Goal: Task Accomplishment & Management: Manage account settings

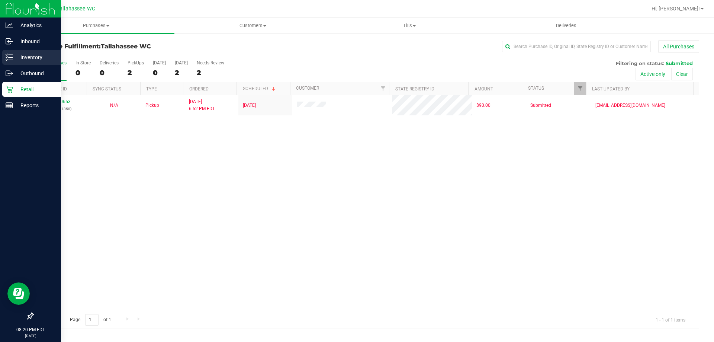
click at [9, 58] on icon at bounding box center [9, 57] width 7 height 7
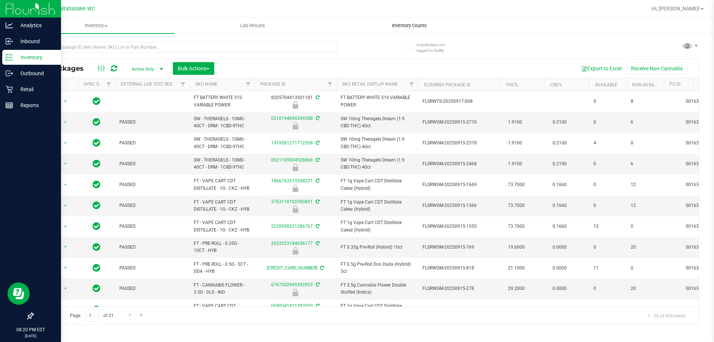
click at [416, 25] on span "Inventory Counts" at bounding box center [409, 25] width 55 height 7
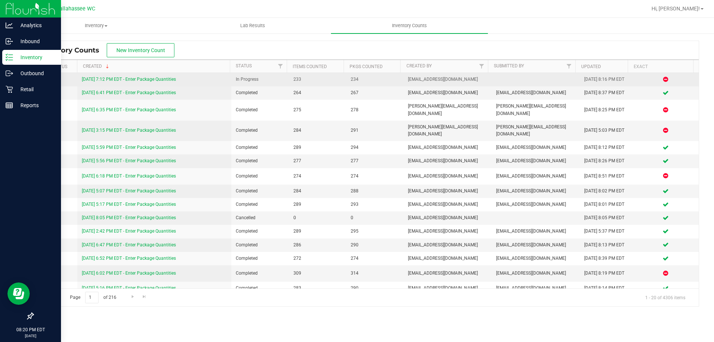
click at [154, 78] on link "9/24/25 7:12 PM EDT - Enter Package Quantities" at bounding box center [129, 79] width 94 height 5
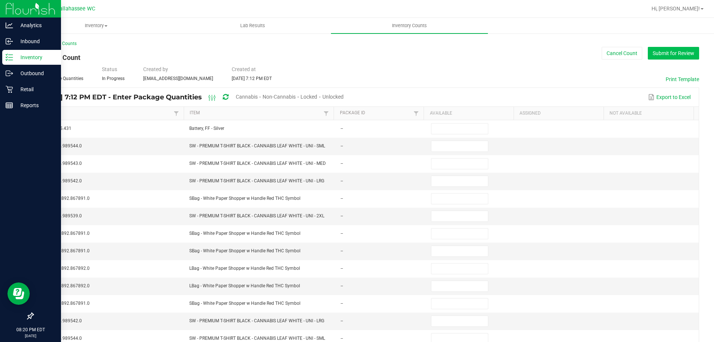
click at [676, 54] on button "Submit for Review" at bounding box center [672, 53] width 51 height 13
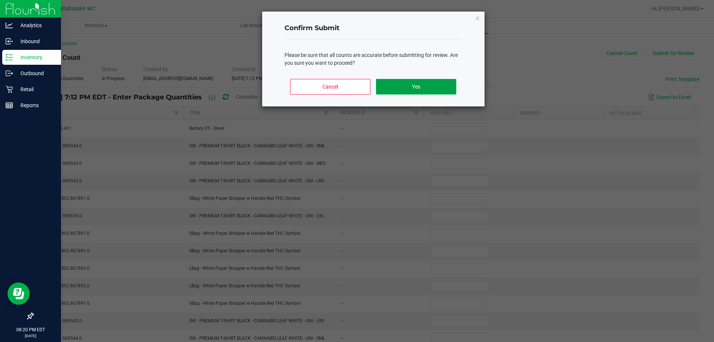
click at [403, 88] on button "Yes" at bounding box center [416, 87] width 80 height 16
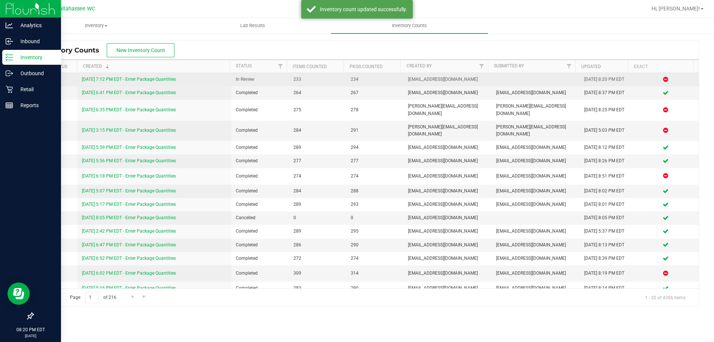
click at [157, 80] on link "9/24/25 7:12 PM EDT - Enter Package Quantities" at bounding box center [129, 79] width 94 height 5
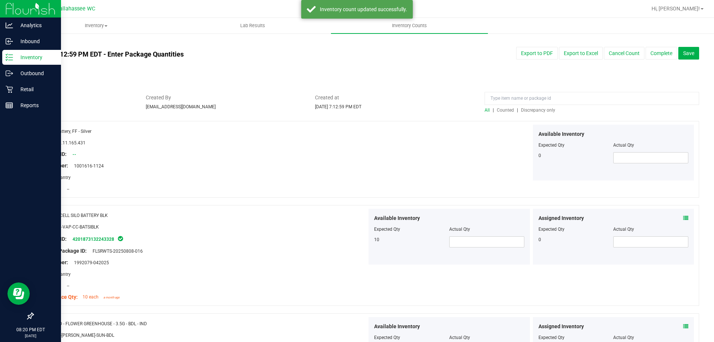
click at [534, 112] on span "Discrepancy only" at bounding box center [538, 109] width 34 height 5
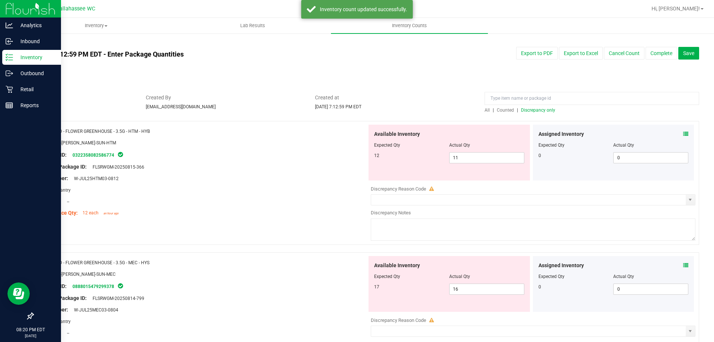
click at [683, 135] on icon at bounding box center [685, 133] width 5 height 5
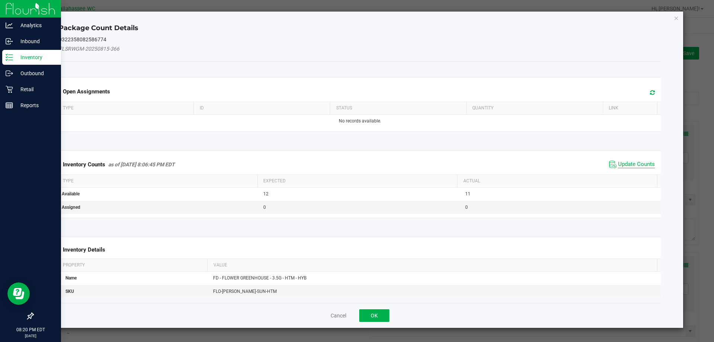
click at [642, 166] on span "Update Counts" at bounding box center [636, 164] width 37 height 7
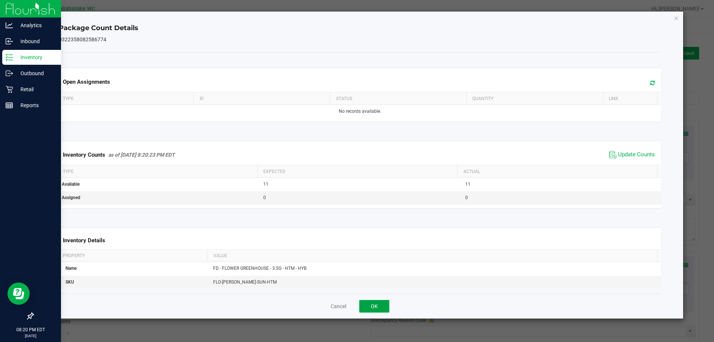
click at [381, 304] on button "OK" at bounding box center [374, 306] width 30 height 13
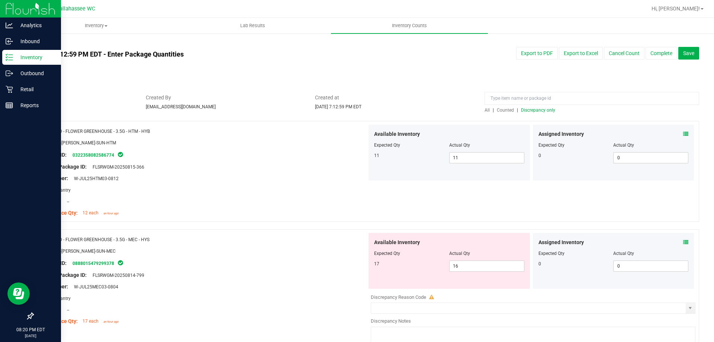
click at [683, 245] on span at bounding box center [685, 242] width 5 height 8
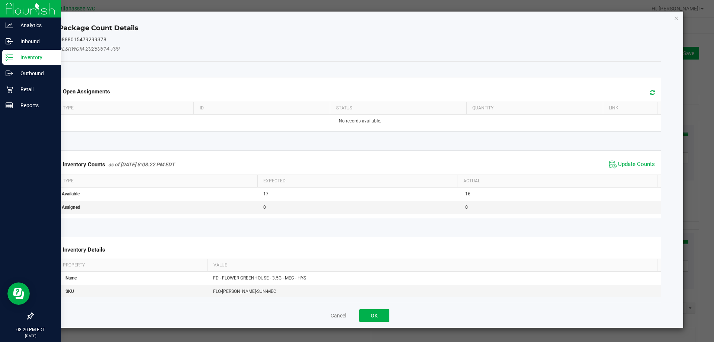
click at [618, 164] on span "Update Counts" at bounding box center [636, 164] width 37 height 7
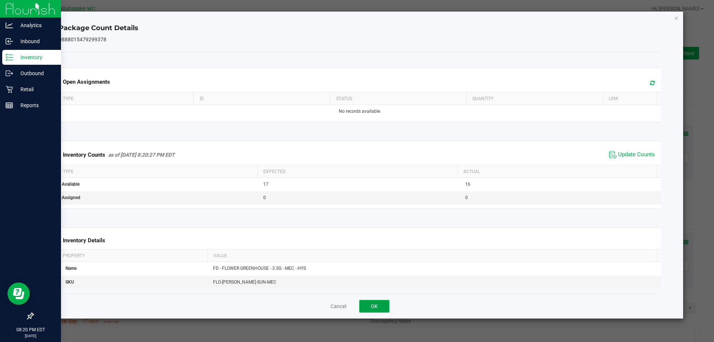
click at [379, 306] on button "OK" at bounding box center [374, 306] width 30 height 13
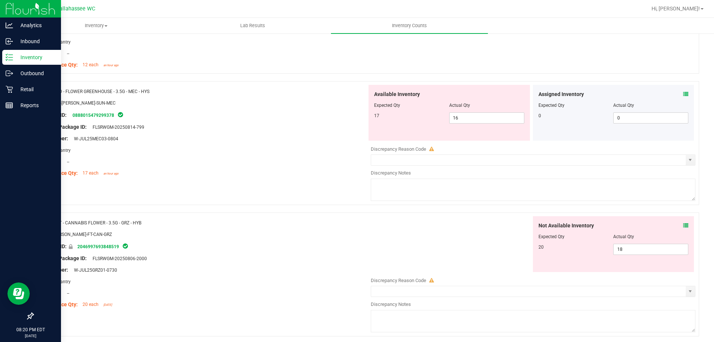
scroll to position [149, 0]
click at [683, 223] on icon at bounding box center [685, 224] width 5 height 5
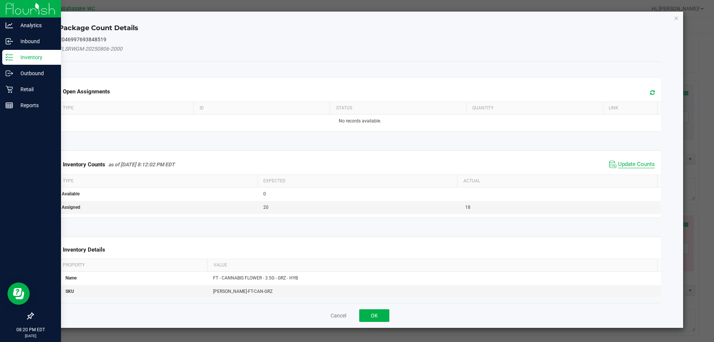
click at [639, 163] on span "Update Counts" at bounding box center [636, 164] width 37 height 7
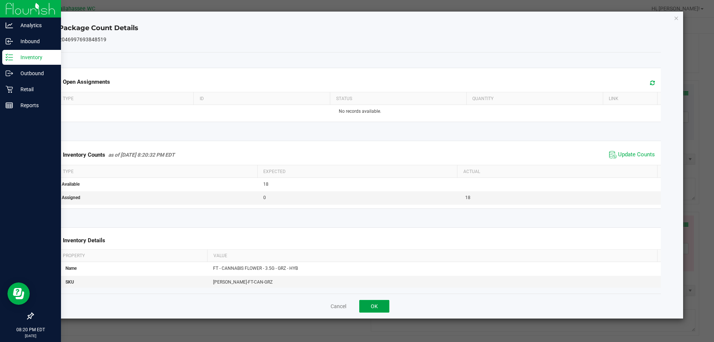
click at [373, 309] on button "OK" at bounding box center [374, 306] width 30 height 13
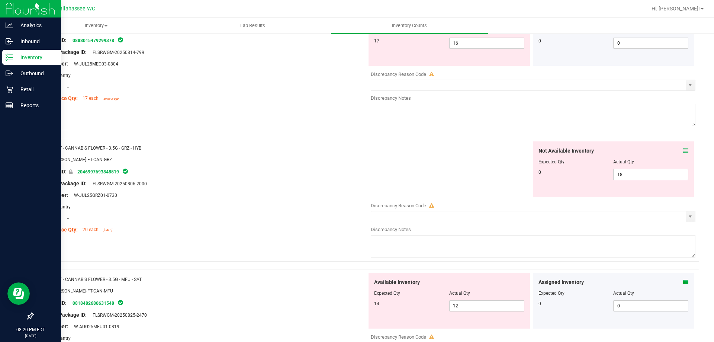
scroll to position [223, 0]
click at [642, 176] on span "18 18" at bounding box center [650, 173] width 75 height 11
click at [642, 176] on input "18" at bounding box center [650, 174] width 74 height 10
type input "0"
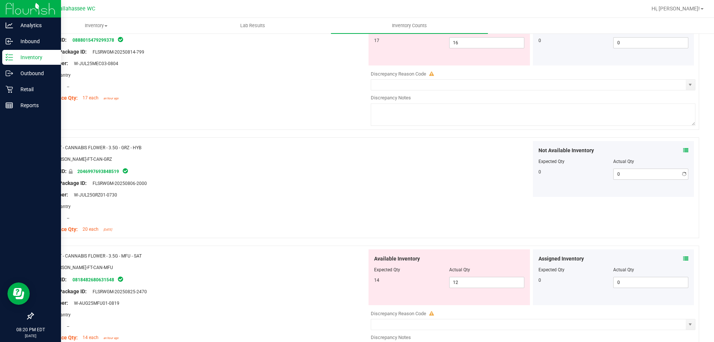
click at [434, 164] on div "Not Available Inventory Expected Qty Actual Qty 0 0 0" at bounding box center [531, 169] width 328 height 56
click at [674, 258] on div "Assigned Inventory" at bounding box center [613, 259] width 150 height 8
click at [683, 258] on icon at bounding box center [685, 258] width 5 height 5
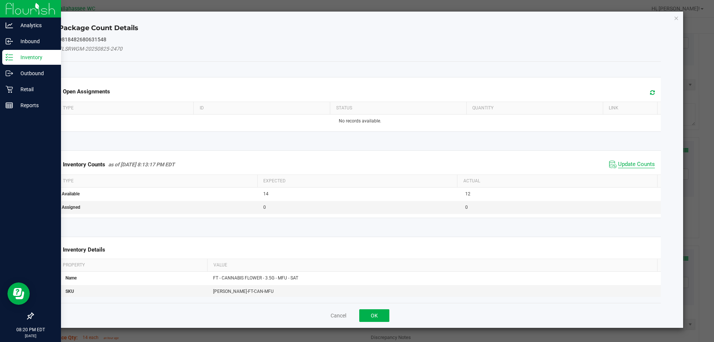
click at [637, 166] on span "Update Counts" at bounding box center [636, 164] width 37 height 7
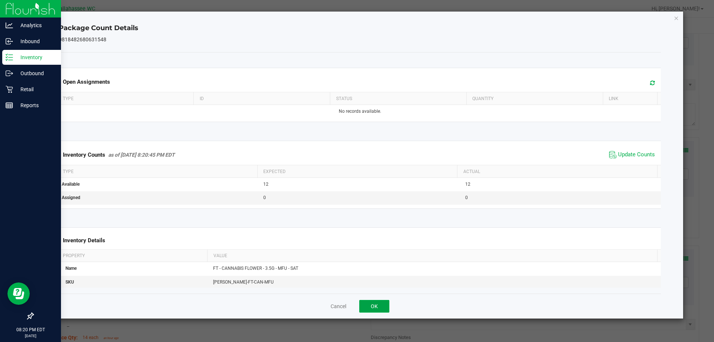
click at [388, 306] on button "OK" at bounding box center [374, 306] width 30 height 13
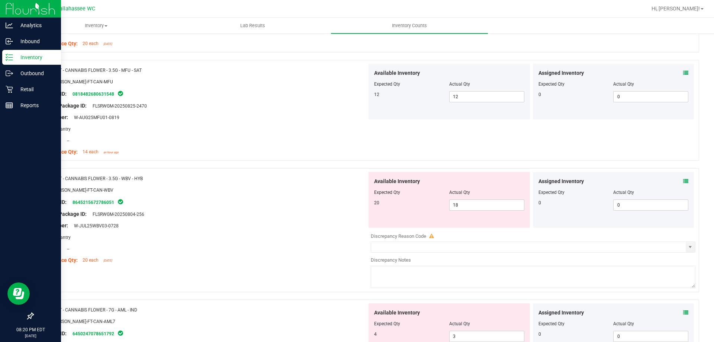
scroll to position [409, 0]
click at [683, 181] on icon at bounding box center [685, 180] width 5 height 5
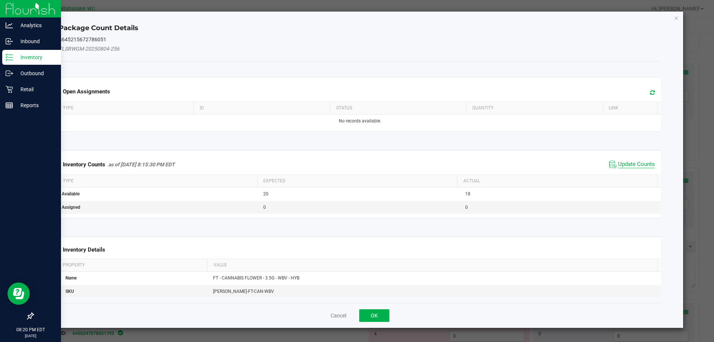
click at [618, 164] on span "Update Counts" at bounding box center [636, 164] width 37 height 7
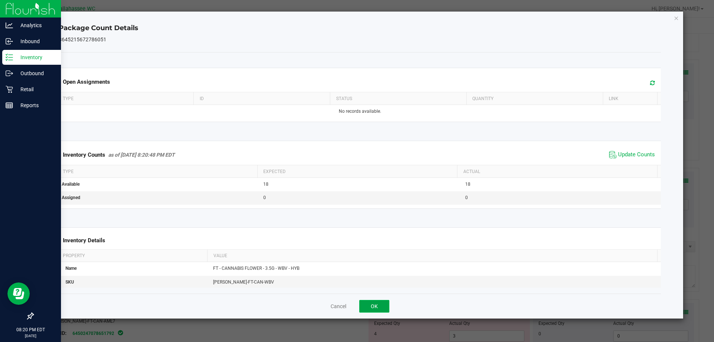
click at [371, 309] on button "OK" at bounding box center [374, 306] width 30 height 13
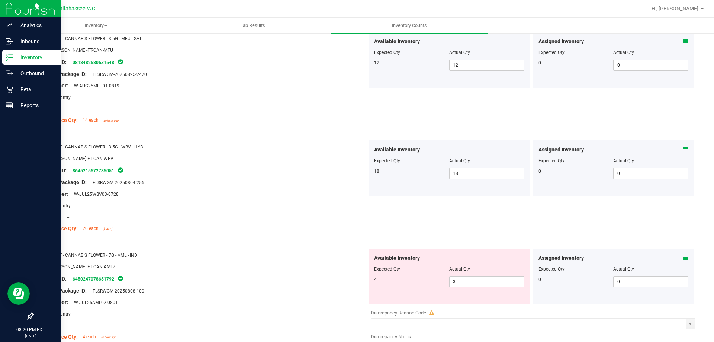
scroll to position [520, 0]
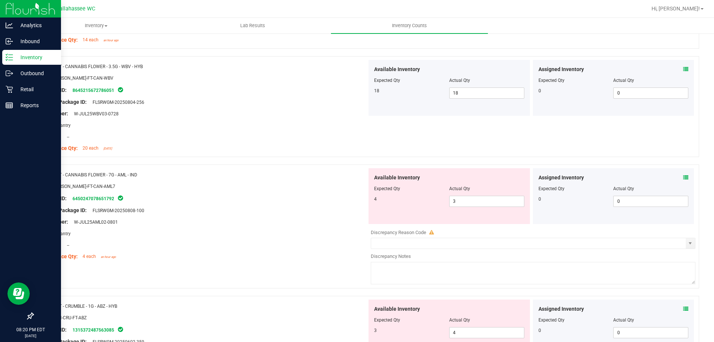
click at [683, 178] on icon at bounding box center [685, 177] width 5 height 5
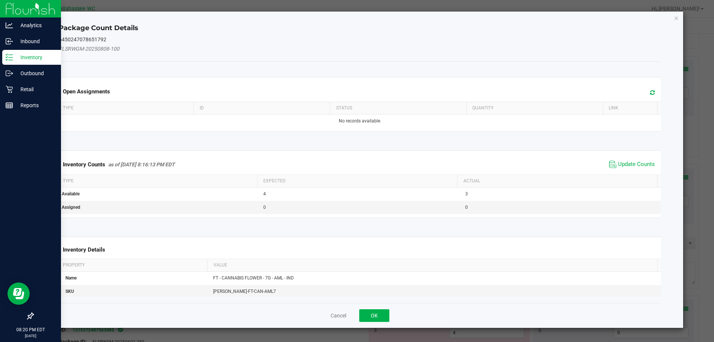
drag, startPoint x: 631, startPoint y: 169, endPoint x: 624, endPoint y: 173, distance: 8.0
click at [631, 170] on div "Inventory Counts as of Sep 24, 2025 8:16:13 PM EDT Update Counts" at bounding box center [359, 164] width 605 height 20
drag, startPoint x: 627, startPoint y: 159, endPoint x: 624, endPoint y: 165, distance: 6.6
click at [627, 160] on span "Update Counts" at bounding box center [631, 164] width 49 height 11
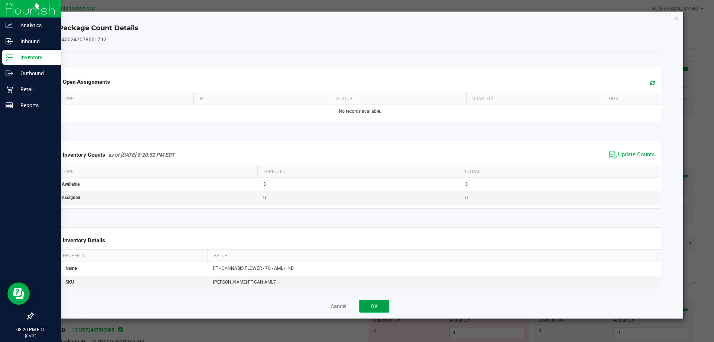
click at [374, 310] on button "OK" at bounding box center [374, 306] width 30 height 13
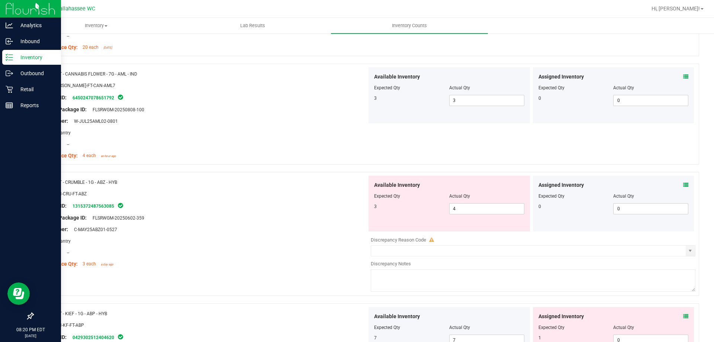
scroll to position [632, 0]
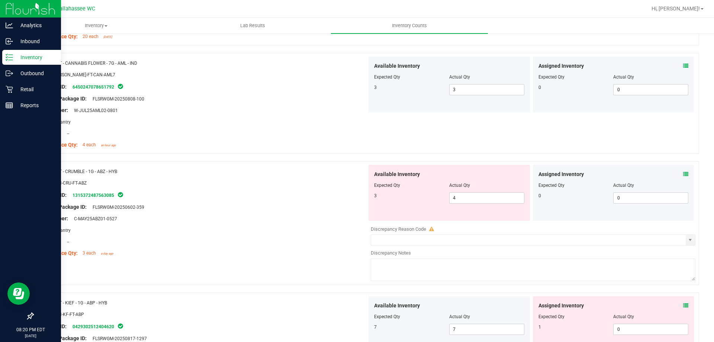
click at [683, 175] on icon at bounding box center [685, 173] width 5 height 5
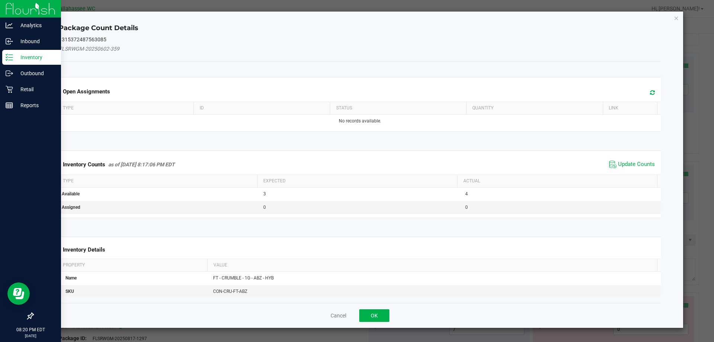
click at [638, 169] on span "Update Counts" at bounding box center [631, 164] width 49 height 11
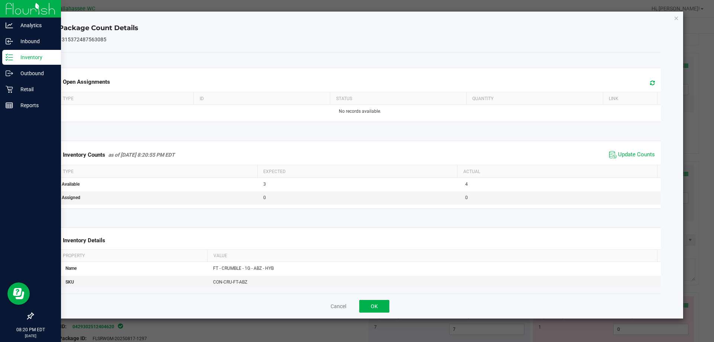
click at [365, 316] on div "Cancel OK" at bounding box center [360, 305] width 602 height 25
click at [386, 307] on button "OK" at bounding box center [374, 306] width 30 height 13
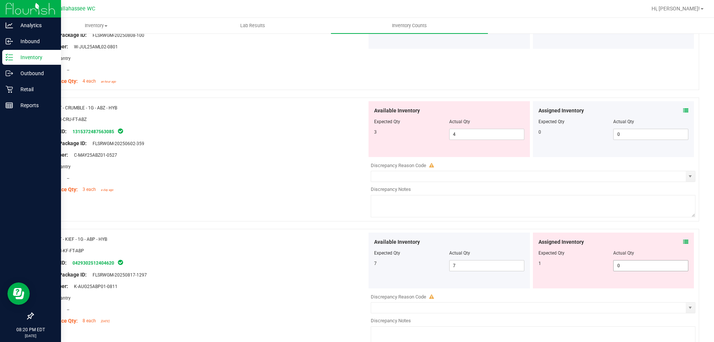
scroll to position [706, 0]
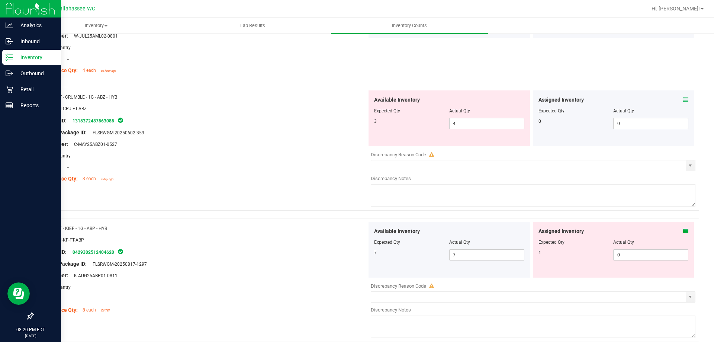
click at [683, 230] on icon at bounding box center [685, 230] width 5 height 5
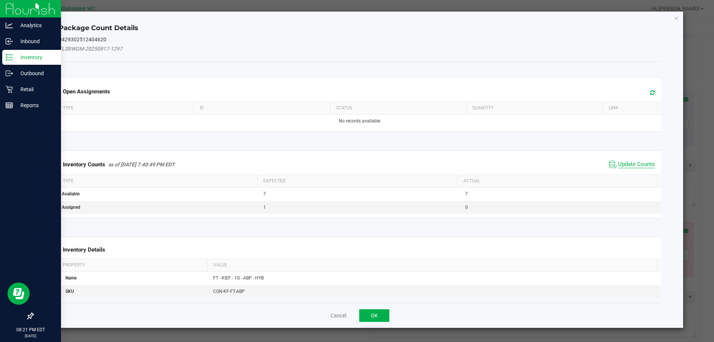
click at [618, 167] on span "Update Counts" at bounding box center [636, 164] width 37 height 7
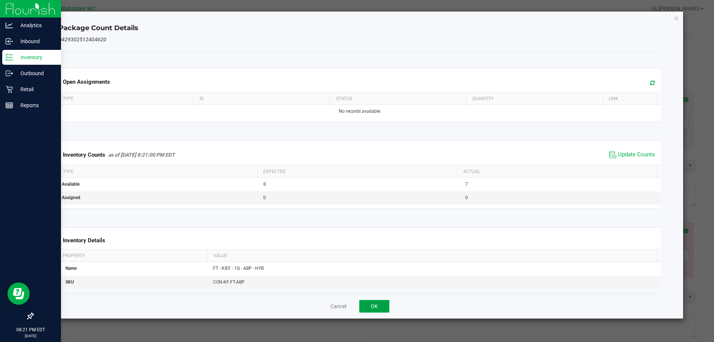
click at [378, 304] on button "OK" at bounding box center [374, 306] width 30 height 13
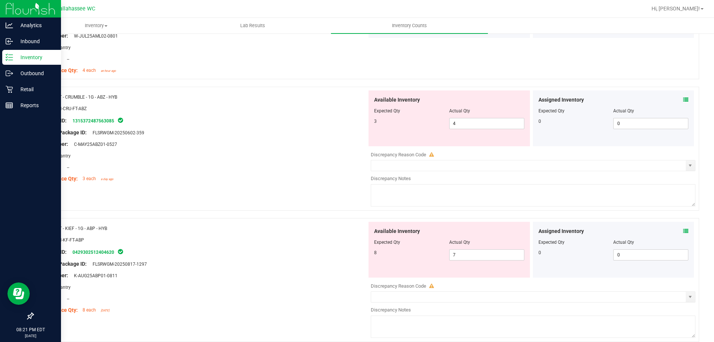
click at [683, 98] on icon at bounding box center [685, 99] width 5 height 5
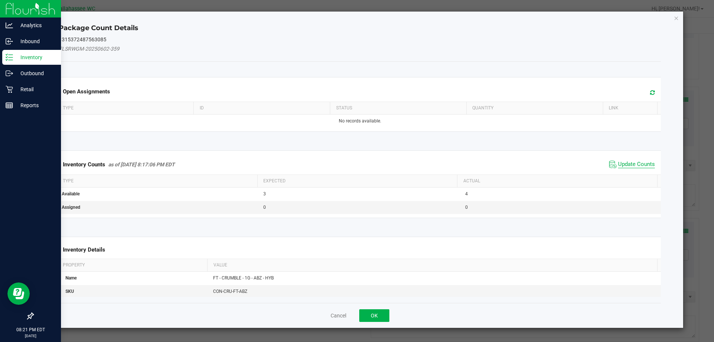
click at [627, 162] on span "Update Counts" at bounding box center [636, 164] width 37 height 7
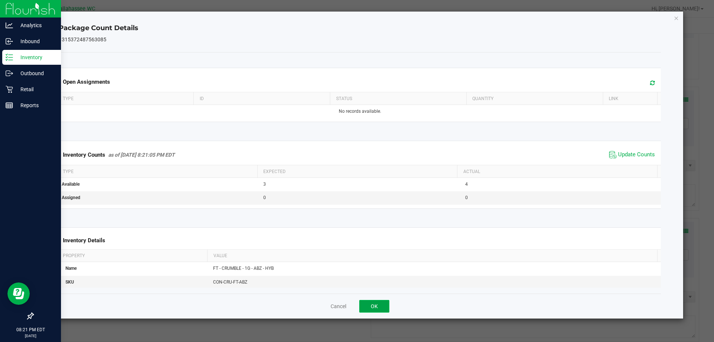
click at [379, 307] on button "OK" at bounding box center [374, 306] width 30 height 13
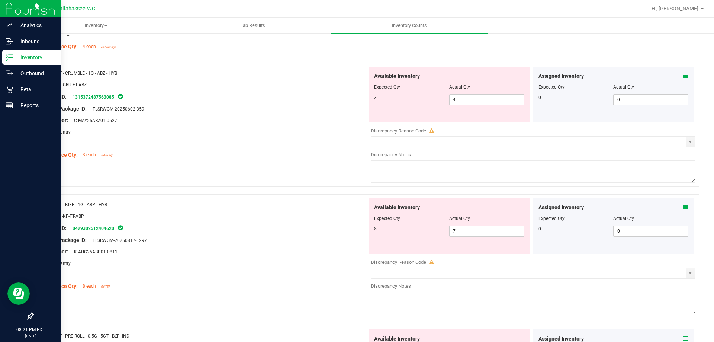
scroll to position [743, 0]
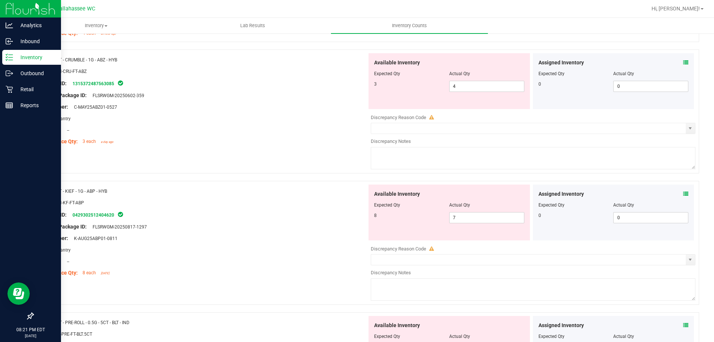
click at [683, 194] on icon at bounding box center [685, 193] width 5 height 5
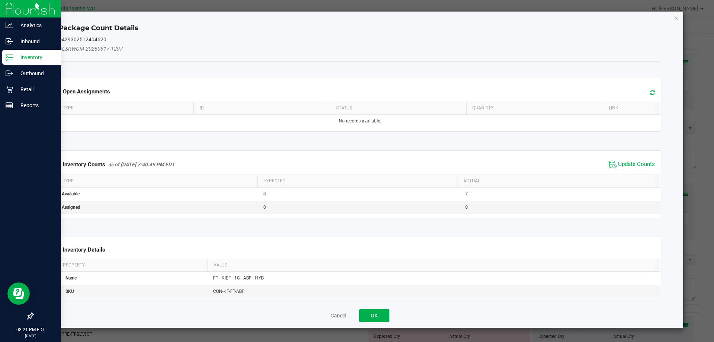
click at [634, 164] on span "Update Counts" at bounding box center [636, 164] width 37 height 7
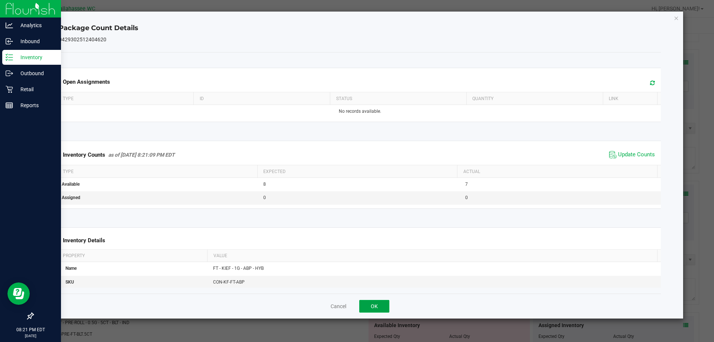
click at [385, 304] on button "OK" at bounding box center [374, 306] width 30 height 13
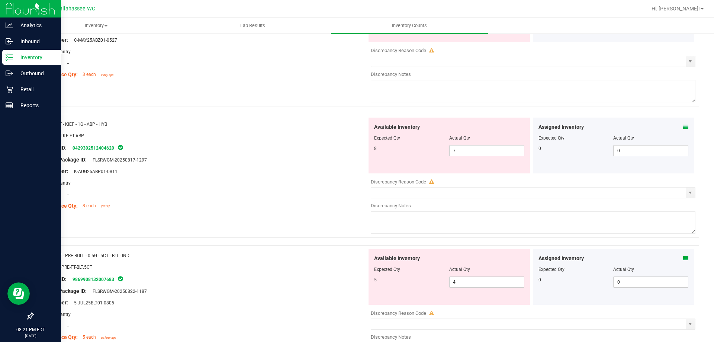
scroll to position [818, 0]
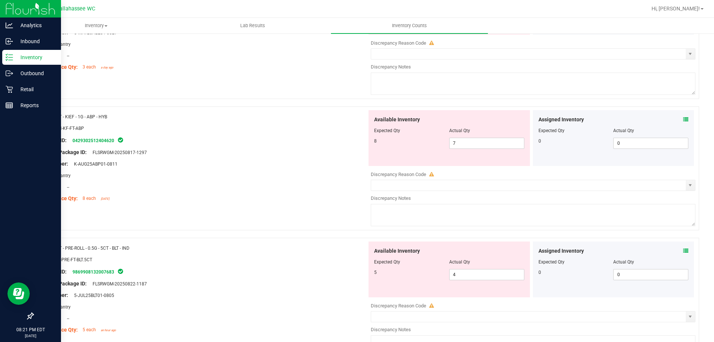
click at [683, 251] on icon at bounding box center [685, 250] width 5 height 5
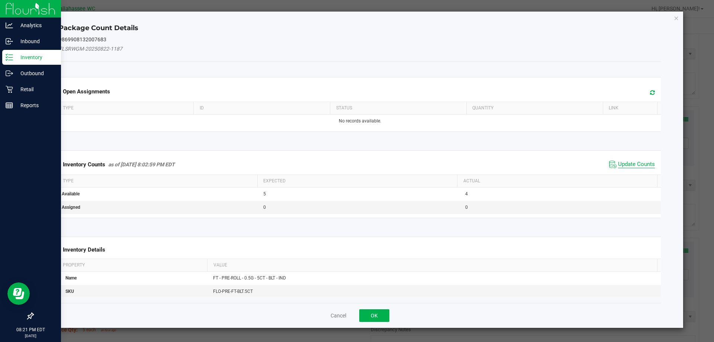
click at [627, 165] on span "Update Counts" at bounding box center [636, 164] width 37 height 7
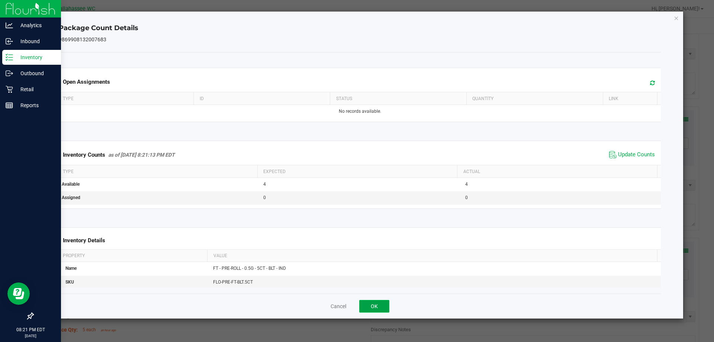
click at [382, 308] on button "OK" at bounding box center [374, 306] width 30 height 13
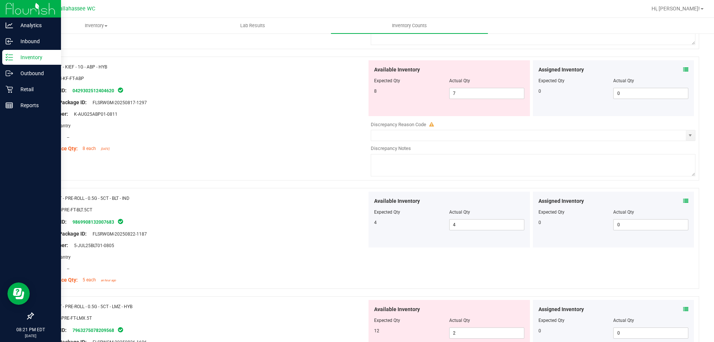
scroll to position [892, 0]
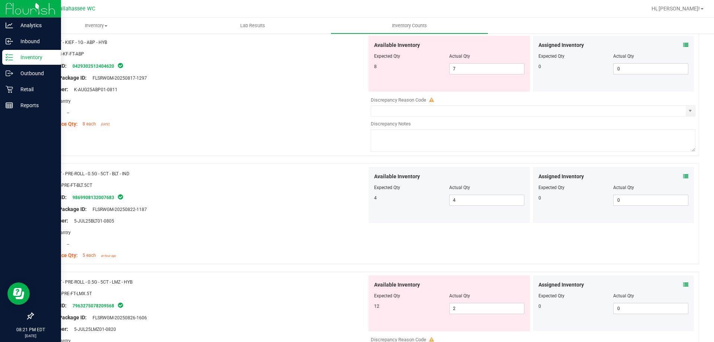
click at [683, 284] on icon at bounding box center [685, 284] width 5 height 5
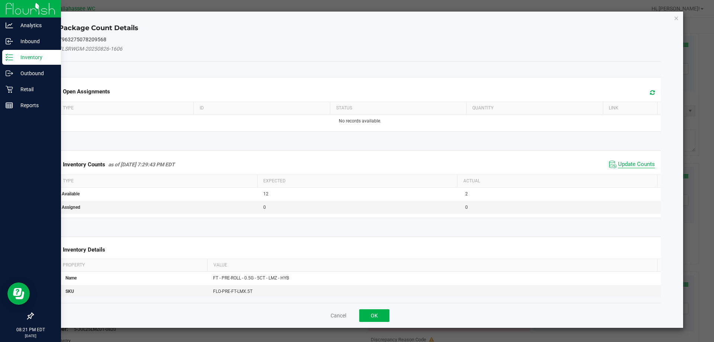
click at [633, 167] on span "Update Counts" at bounding box center [636, 164] width 37 height 7
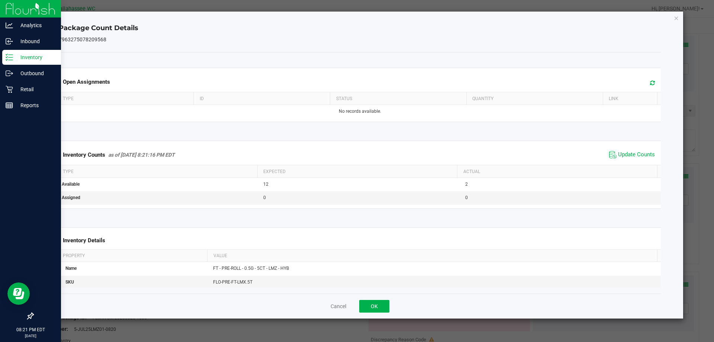
click at [390, 311] on div "Cancel OK" at bounding box center [360, 305] width 602 height 25
click at [381, 310] on button "OK" at bounding box center [374, 306] width 30 height 13
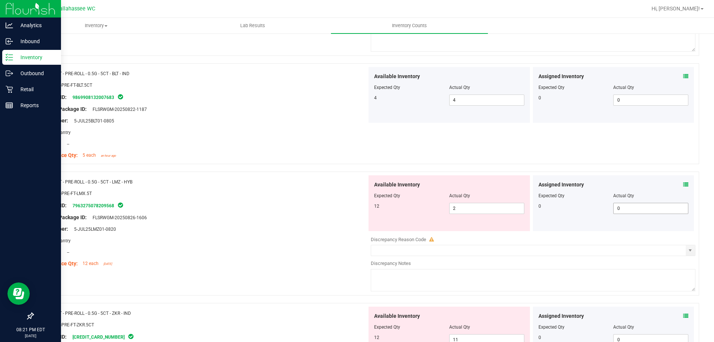
scroll to position [1004, 0]
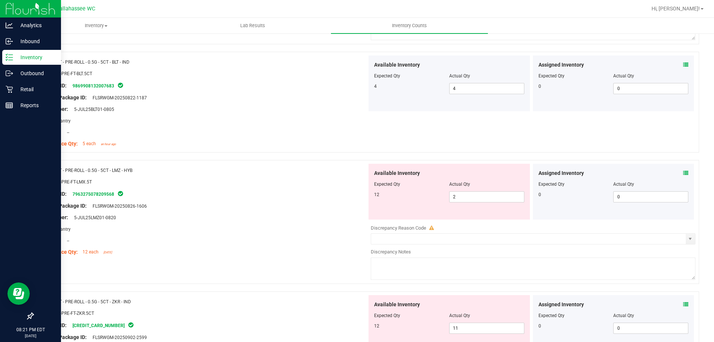
click at [683, 172] on icon at bounding box center [685, 172] width 5 height 5
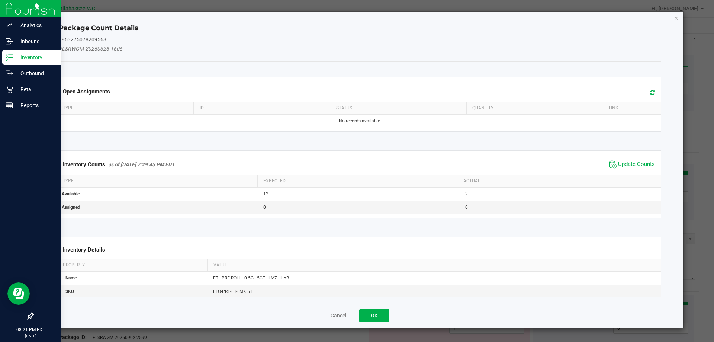
click at [624, 167] on span "Update Counts" at bounding box center [636, 164] width 37 height 7
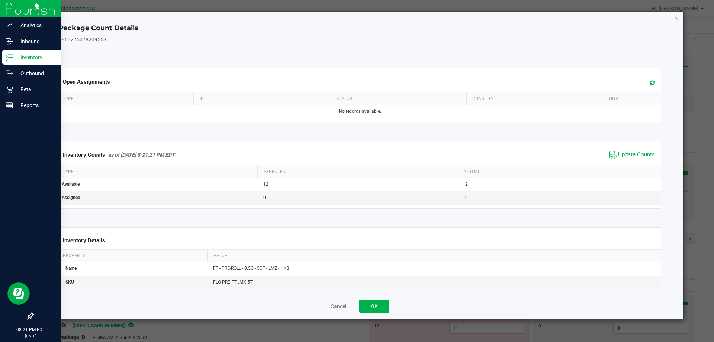
click at [364, 312] on div "Cancel OK" at bounding box center [360, 305] width 602 height 25
click at [372, 309] on button "OK" at bounding box center [374, 306] width 30 height 13
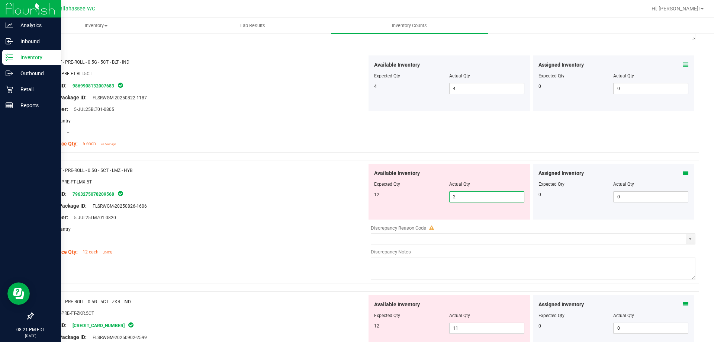
click at [485, 200] on span "2 2" at bounding box center [486, 196] width 75 height 11
click at [485, 200] on input "2" at bounding box center [486, 196] width 74 height 10
type input "12"
click at [357, 209] on div "Original Package ID: FLSRWGM-20250826-1606" at bounding box center [203, 206] width 328 height 8
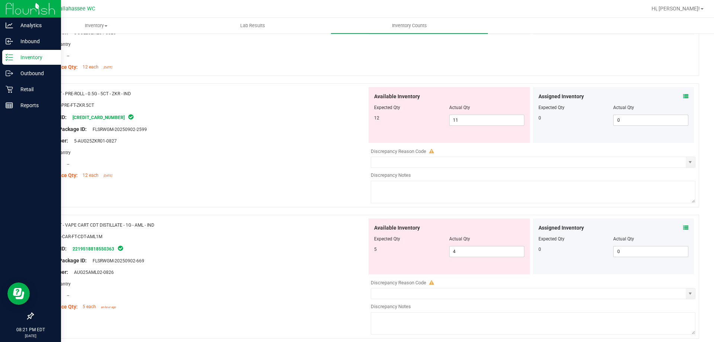
scroll to position [1189, 0]
click at [683, 93] on icon at bounding box center [685, 95] width 5 height 5
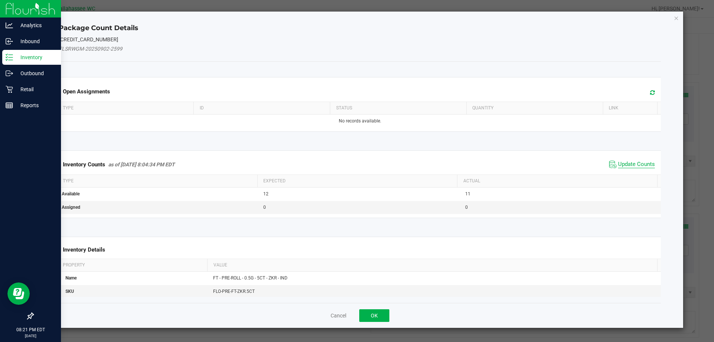
click at [624, 162] on span "Update Counts" at bounding box center [636, 164] width 37 height 7
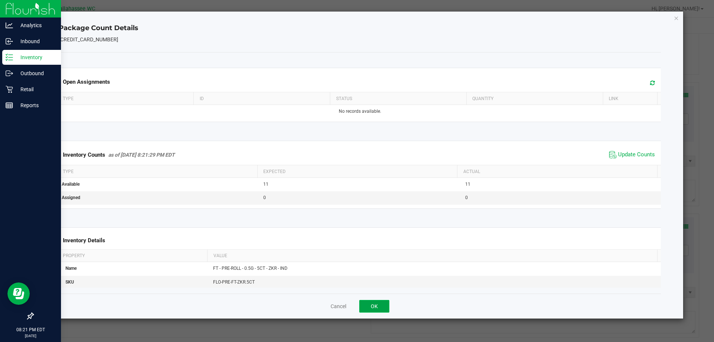
click at [377, 310] on button "OK" at bounding box center [374, 306] width 30 height 13
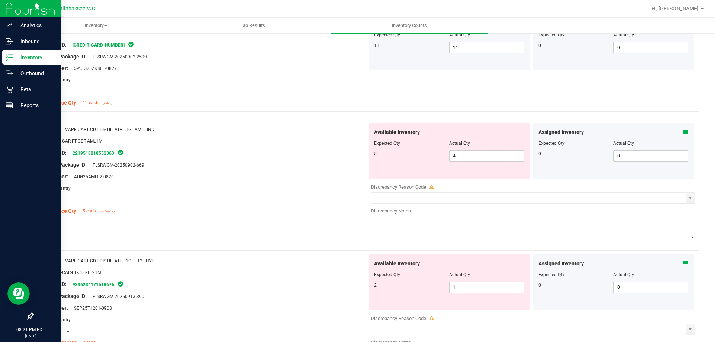
scroll to position [1264, 0]
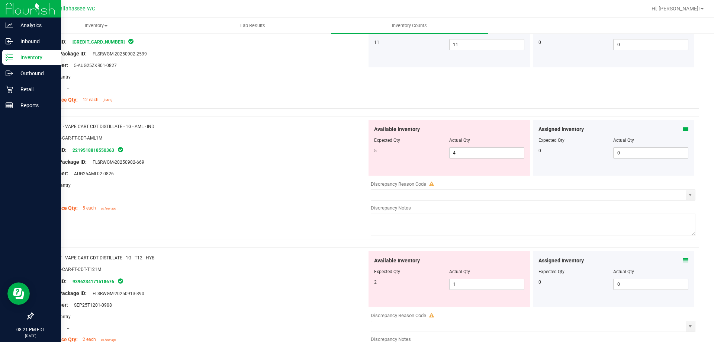
click at [682, 128] on div "Assigned Inventory Expected Qty Actual Qty 0 0 0" at bounding box center [613, 148] width 161 height 56
click at [683, 130] on icon at bounding box center [685, 128] width 5 height 5
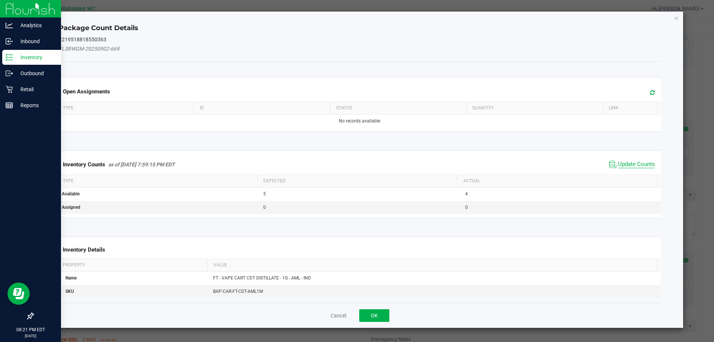
click at [626, 162] on span "Update Counts" at bounding box center [636, 164] width 37 height 7
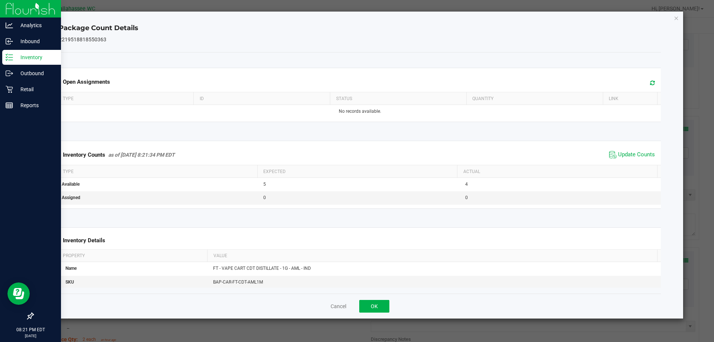
click at [378, 296] on div "Cancel OK" at bounding box center [360, 305] width 602 height 25
click at [377, 303] on button "OK" at bounding box center [374, 306] width 30 height 13
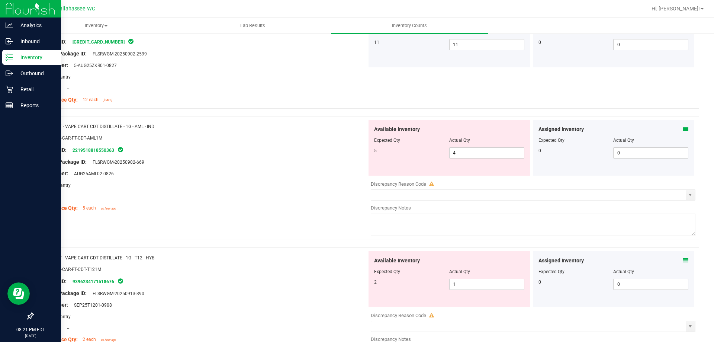
click at [683, 259] on icon at bounding box center [685, 260] width 5 height 5
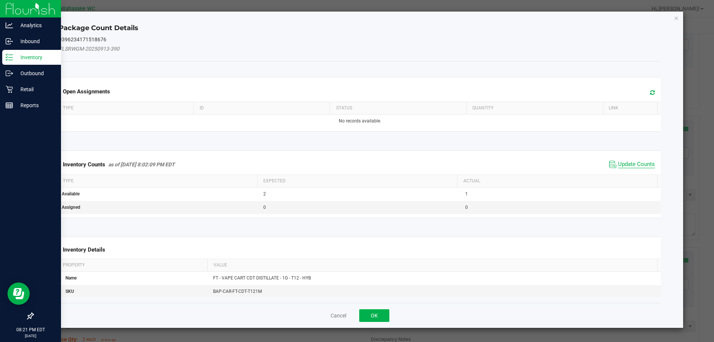
click at [626, 163] on span "Update Counts" at bounding box center [636, 164] width 37 height 7
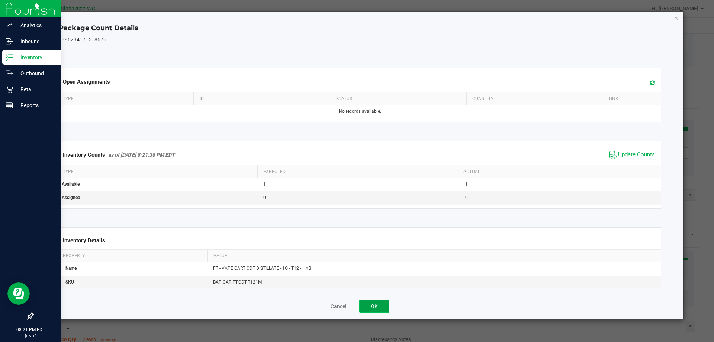
click at [375, 310] on button "OK" at bounding box center [374, 306] width 30 height 13
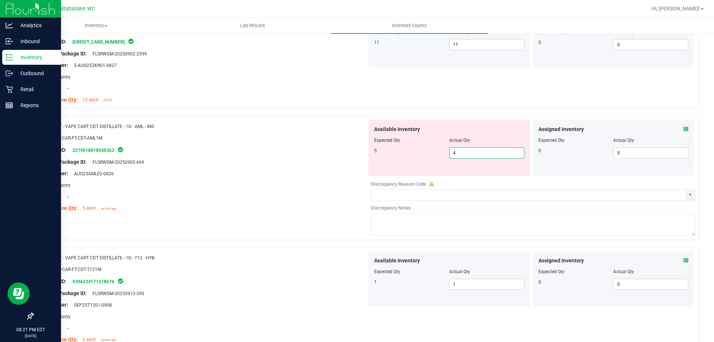
click at [467, 154] on span "4 4" at bounding box center [486, 152] width 75 height 11
click at [467, 154] on input "4" at bounding box center [486, 153] width 74 height 10
type input "5"
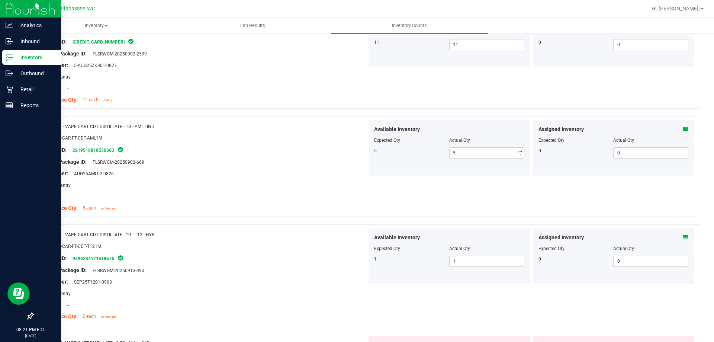
click at [224, 162] on div "Original Package ID: FLSRWGM-20250902-669" at bounding box center [203, 162] width 328 height 8
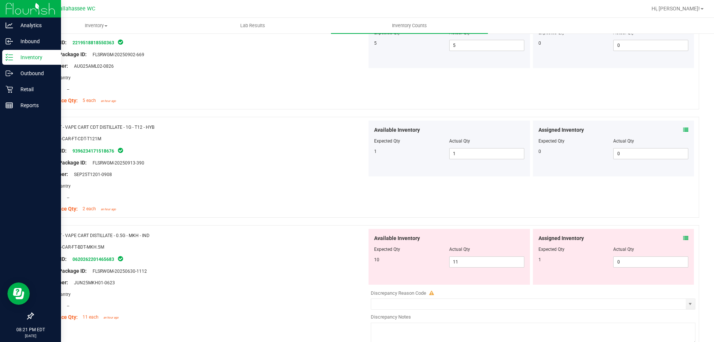
scroll to position [1375, 0]
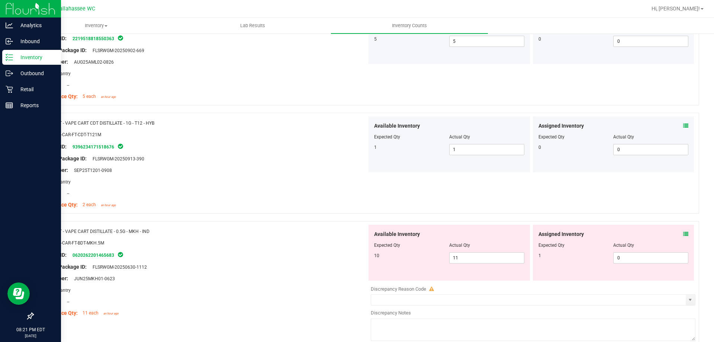
click at [683, 235] on icon at bounding box center [685, 233] width 5 height 5
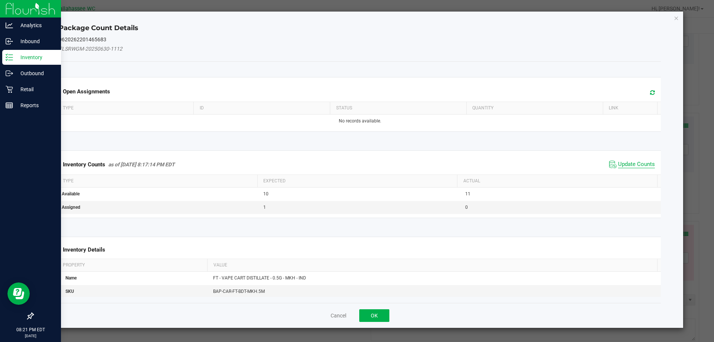
click at [627, 161] on span "Update Counts" at bounding box center [636, 164] width 37 height 7
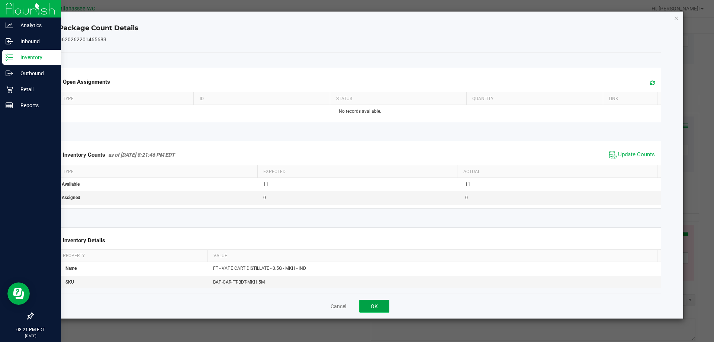
click at [380, 307] on button "OK" at bounding box center [374, 306] width 30 height 13
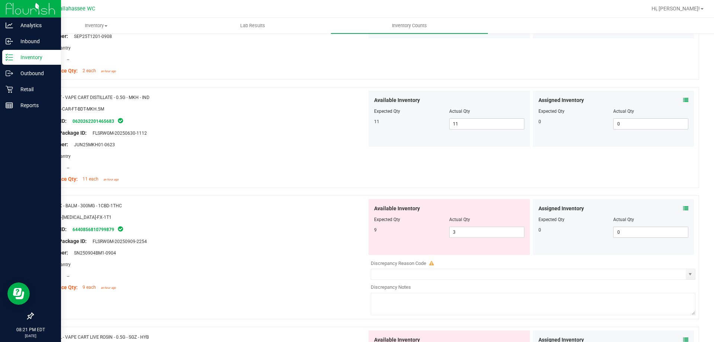
scroll to position [1524, 0]
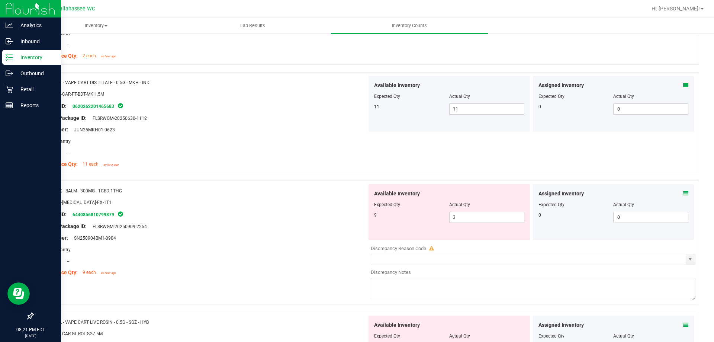
click at [683, 193] on icon at bounding box center [685, 193] width 5 height 5
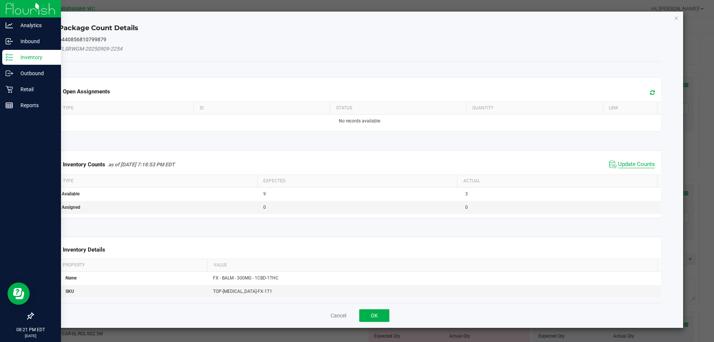
click at [618, 164] on span "Update Counts" at bounding box center [636, 164] width 37 height 7
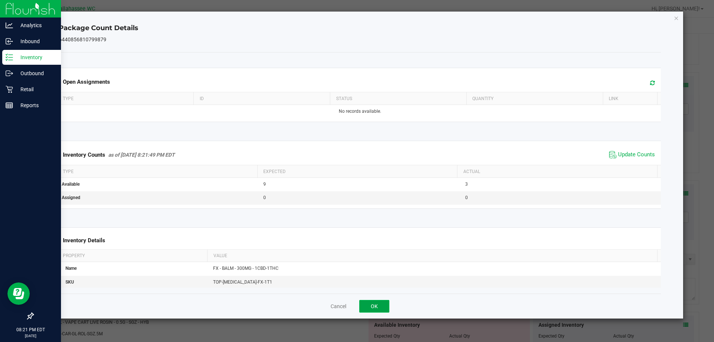
click at [379, 307] on button "OK" at bounding box center [374, 306] width 30 height 13
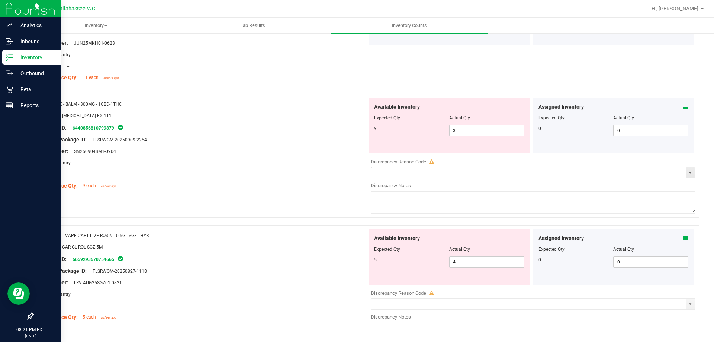
scroll to position [1635, 0]
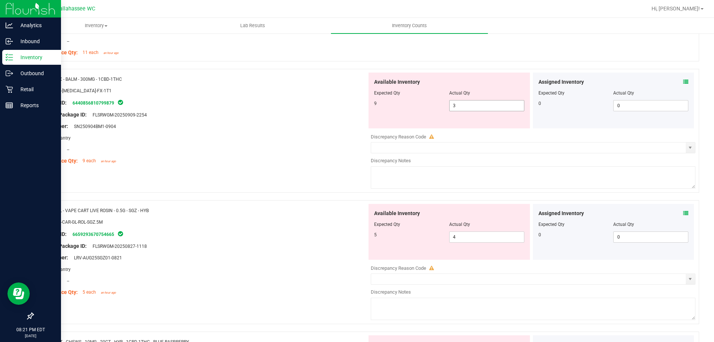
click at [494, 105] on span "3 3" at bounding box center [486, 105] width 75 height 11
click at [494, 105] on input "3" at bounding box center [486, 105] width 74 height 10
type input "9"
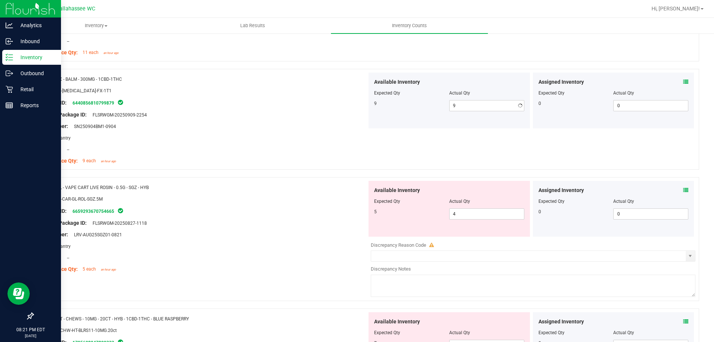
click at [251, 140] on div "Area: Pantry" at bounding box center [203, 138] width 328 height 8
click at [683, 192] on icon at bounding box center [685, 189] width 5 height 5
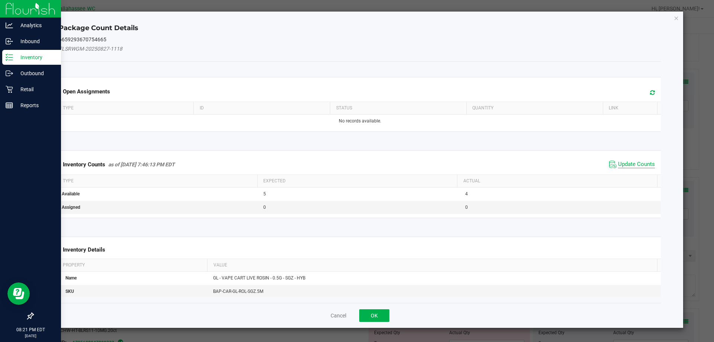
click at [622, 163] on span "Update Counts" at bounding box center [636, 164] width 37 height 7
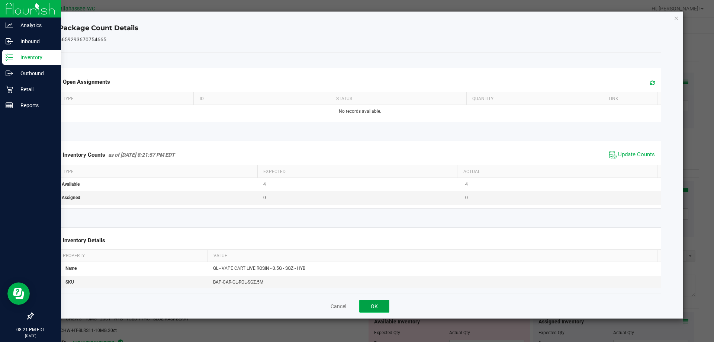
click at [374, 307] on button "OK" at bounding box center [374, 306] width 30 height 13
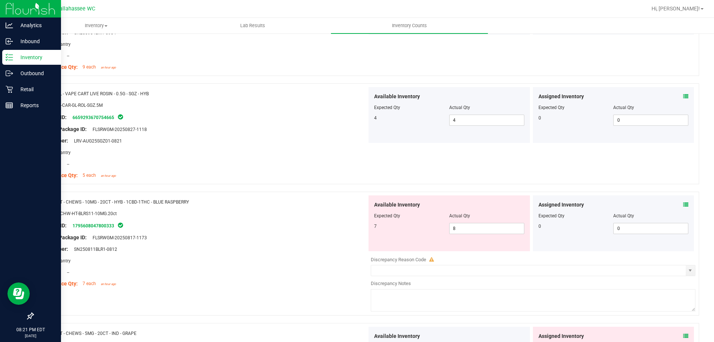
scroll to position [1747, 0]
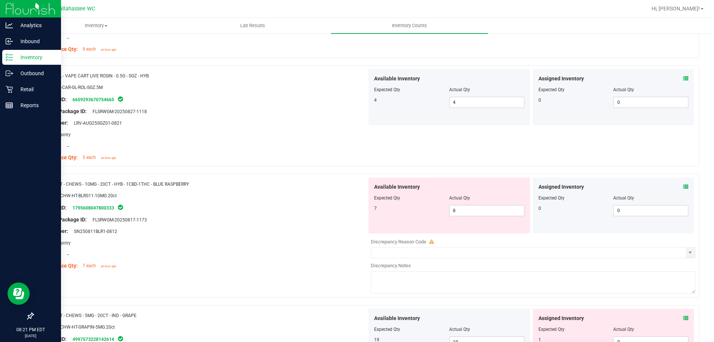
click at [683, 187] on icon at bounding box center [685, 186] width 5 height 5
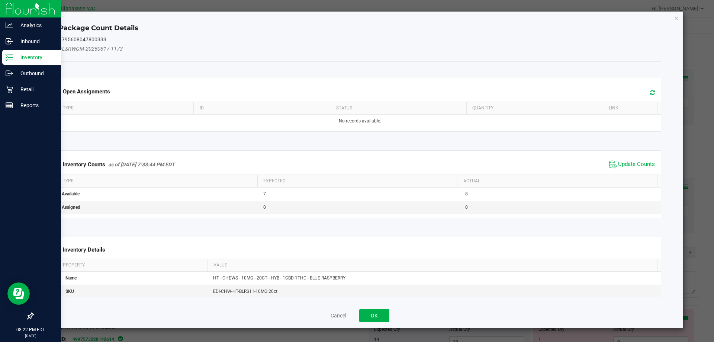
click at [634, 163] on span "Update Counts" at bounding box center [636, 164] width 37 height 7
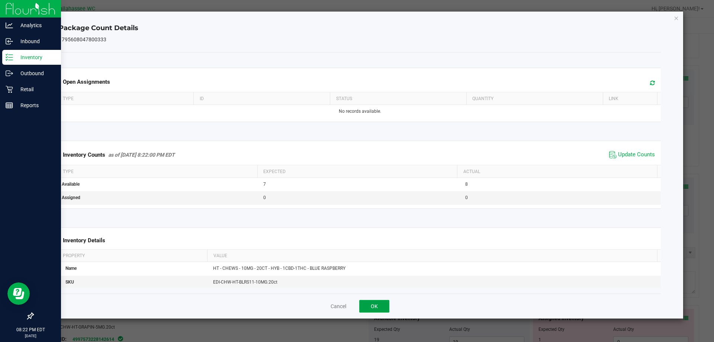
click at [373, 308] on button "OK" at bounding box center [374, 306] width 30 height 13
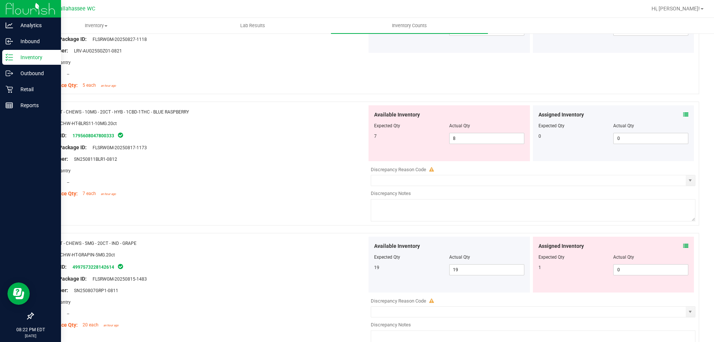
scroll to position [1821, 0]
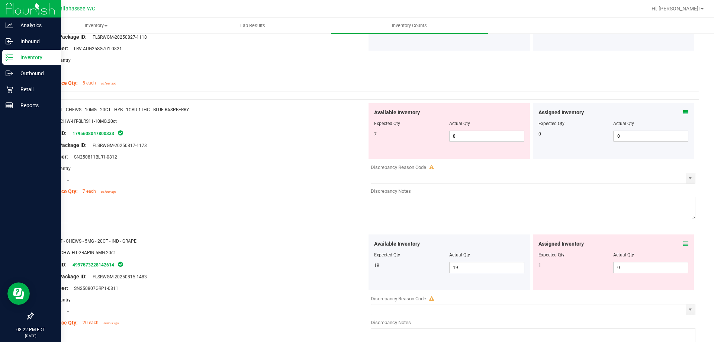
click at [683, 243] on icon at bounding box center [685, 243] width 5 height 5
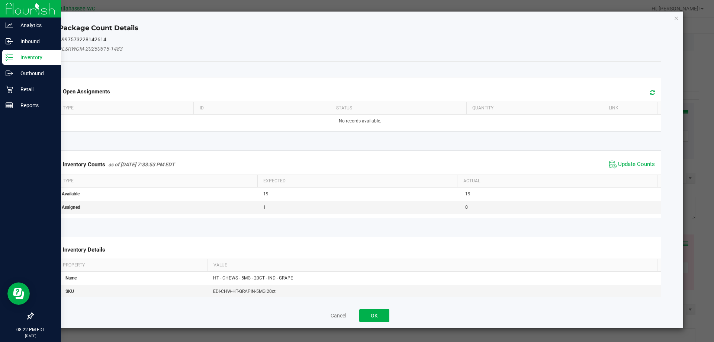
click at [624, 165] on span "Update Counts" at bounding box center [636, 164] width 37 height 7
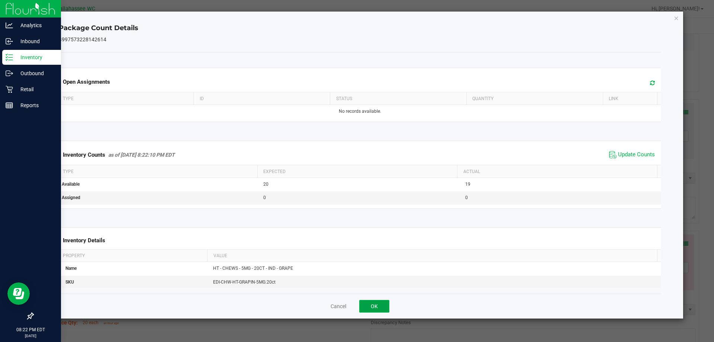
click at [375, 307] on button "OK" at bounding box center [374, 306] width 30 height 13
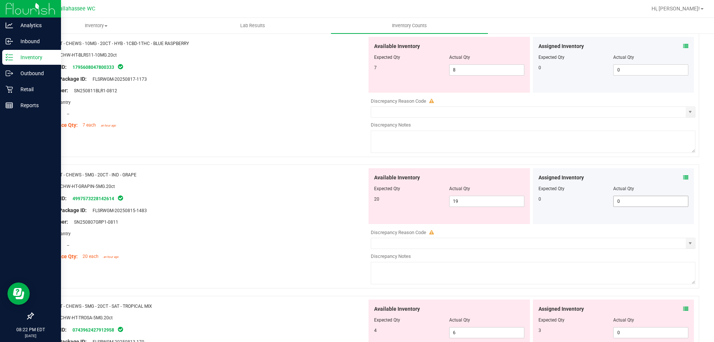
scroll to position [1896, 0]
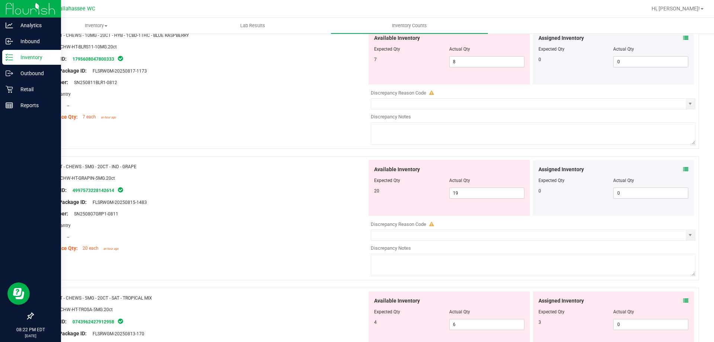
click at [683, 303] on span at bounding box center [685, 301] width 5 height 8
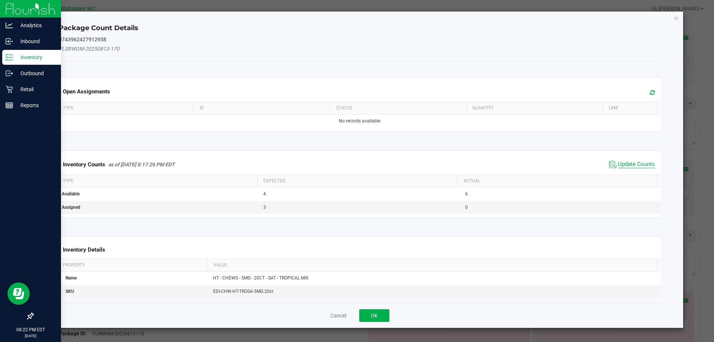
click at [633, 164] on span "Update Counts" at bounding box center [636, 164] width 37 height 7
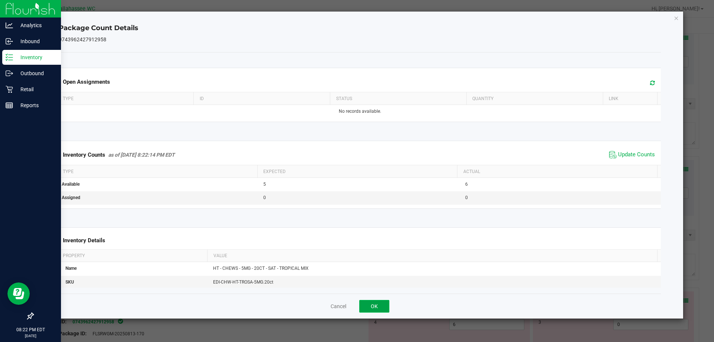
click at [381, 302] on button "OK" at bounding box center [374, 306] width 30 height 13
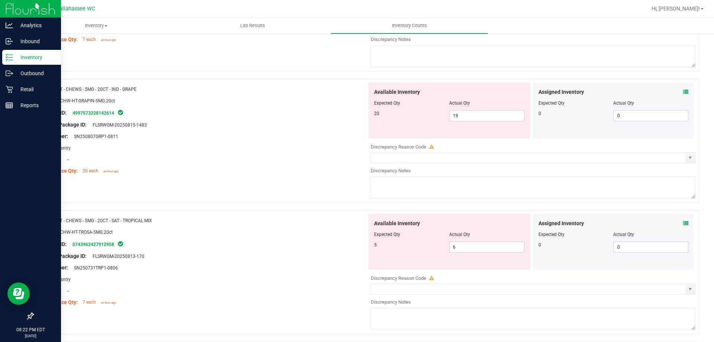
scroll to position [2044, 0]
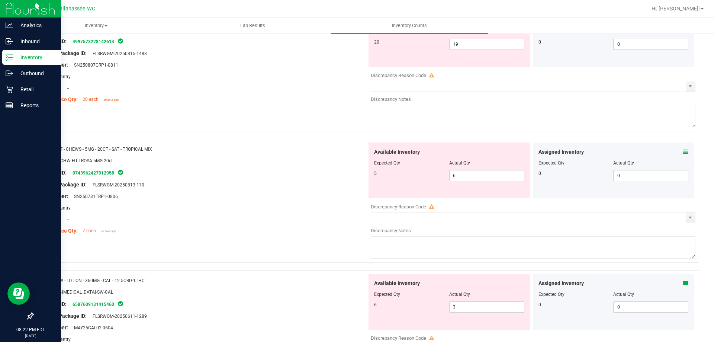
click at [683, 153] on icon at bounding box center [685, 151] width 5 height 5
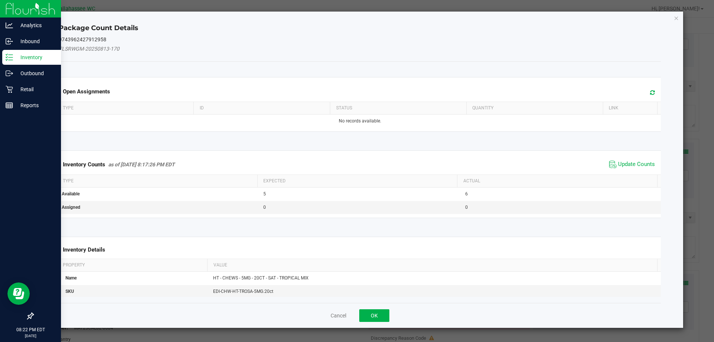
drag, startPoint x: 614, startPoint y: 160, endPoint x: 626, endPoint y: 167, distance: 13.5
click at [618, 162] on span "Update Counts" at bounding box center [636, 164] width 37 height 7
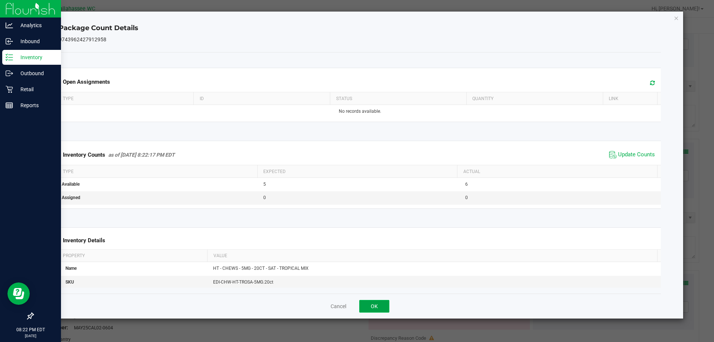
click at [359, 310] on button "OK" at bounding box center [374, 306] width 30 height 13
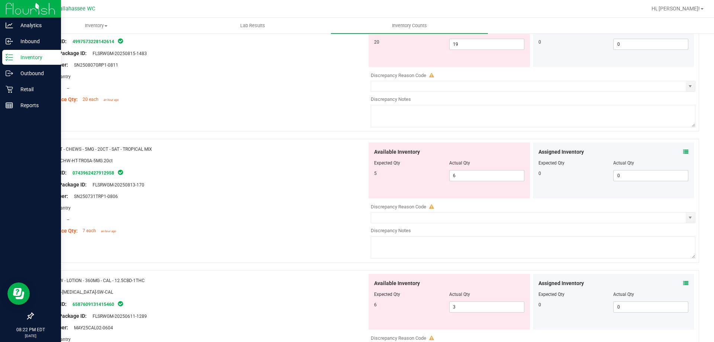
click at [683, 280] on icon at bounding box center [685, 282] width 5 height 5
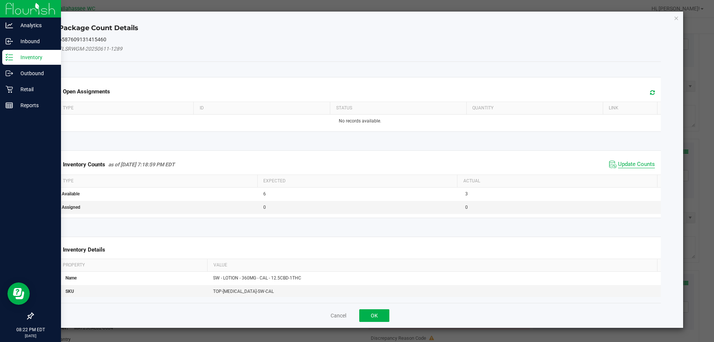
click at [637, 167] on span "Update Counts" at bounding box center [636, 164] width 37 height 7
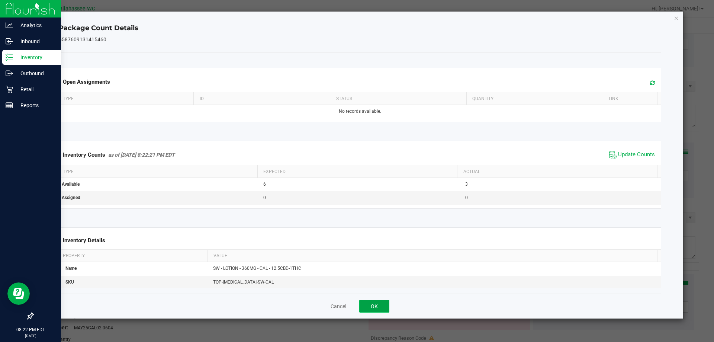
click at [381, 301] on button "OK" at bounding box center [374, 306] width 30 height 13
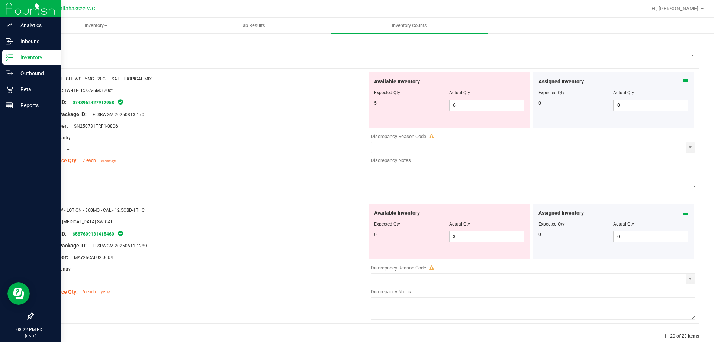
scroll to position [2129, 0]
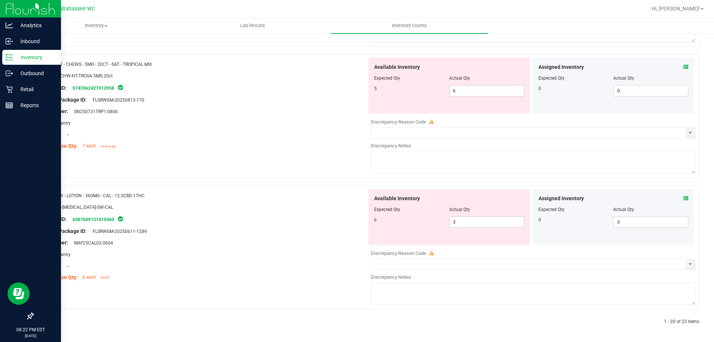
click at [683, 197] on icon at bounding box center [685, 198] width 5 height 5
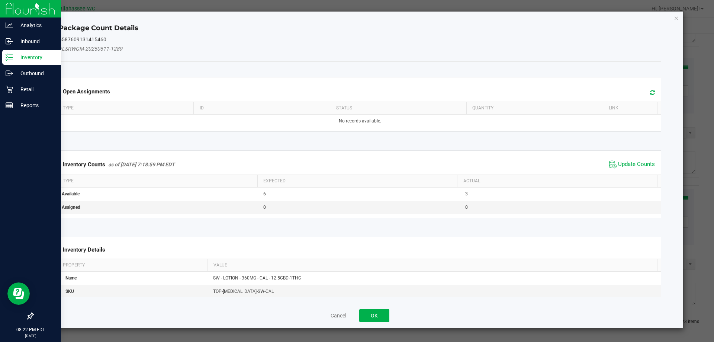
click at [635, 168] on span "Update Counts" at bounding box center [636, 164] width 37 height 7
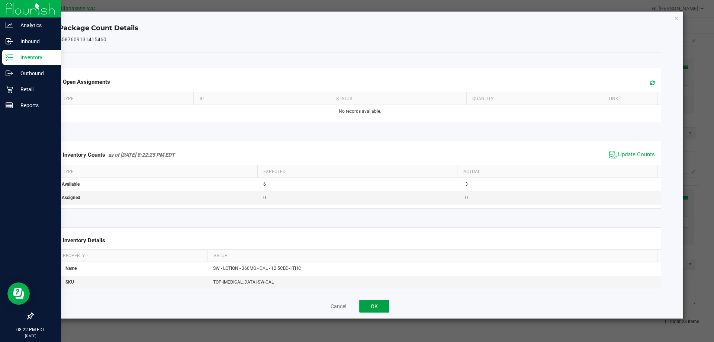
click at [374, 305] on button "OK" at bounding box center [374, 306] width 30 height 13
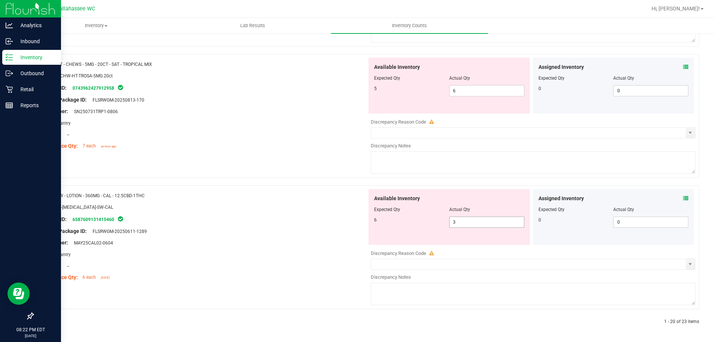
click at [487, 222] on span "3 3" at bounding box center [486, 221] width 75 height 11
click at [487, 222] on input "3" at bounding box center [486, 222] width 74 height 10
type input "6"
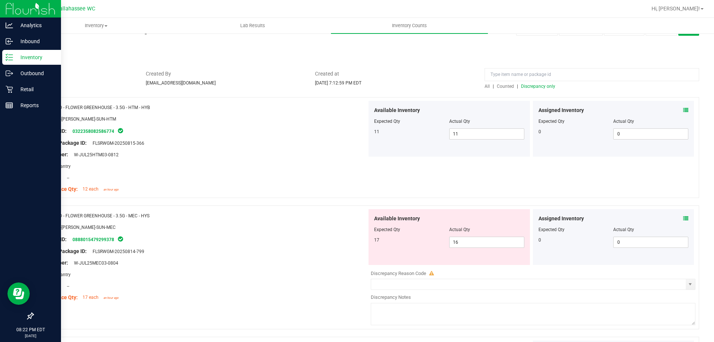
scroll to position [37, 0]
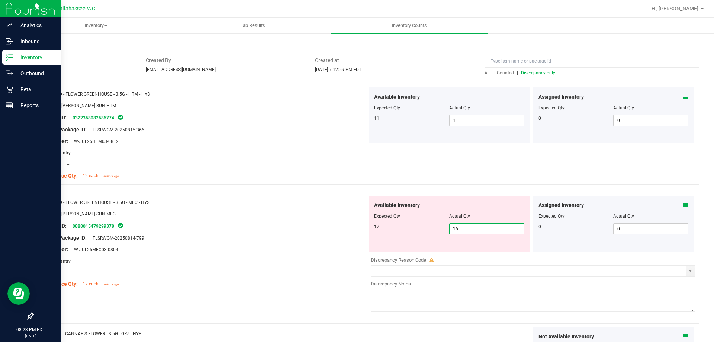
click at [471, 226] on span "16 16" at bounding box center [486, 228] width 75 height 11
type input "17"
click at [336, 218] on div at bounding box center [203, 219] width 328 height 4
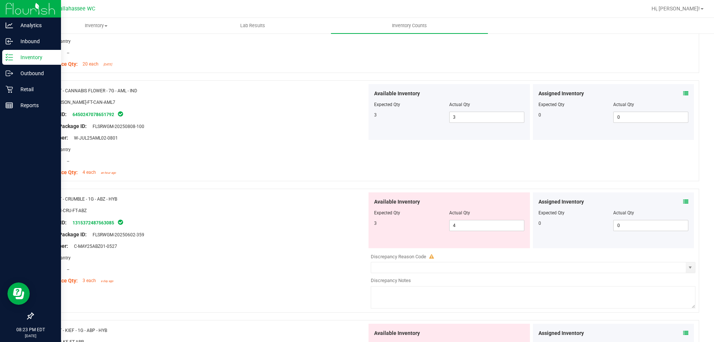
scroll to position [595, 0]
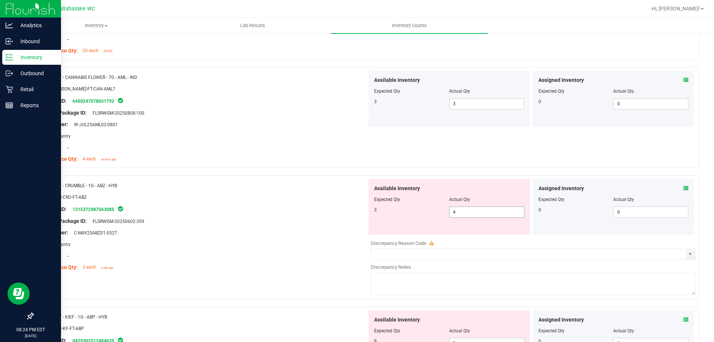
click at [482, 214] on span "4 4" at bounding box center [486, 211] width 75 height 11
click at [482, 214] on input "4" at bounding box center [486, 212] width 74 height 10
type input "3"
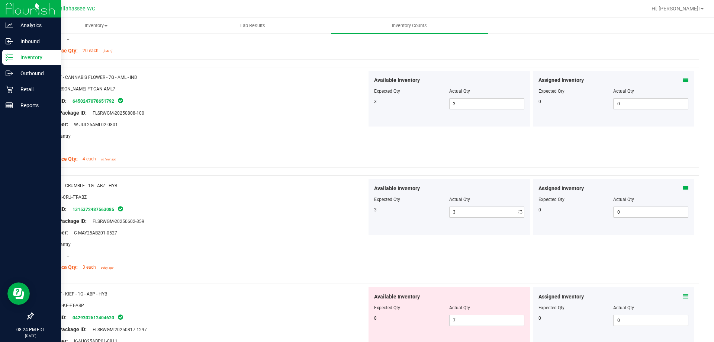
click at [238, 196] on div "SKU: CON-CRU-FT-ABZ" at bounding box center [203, 197] width 328 height 8
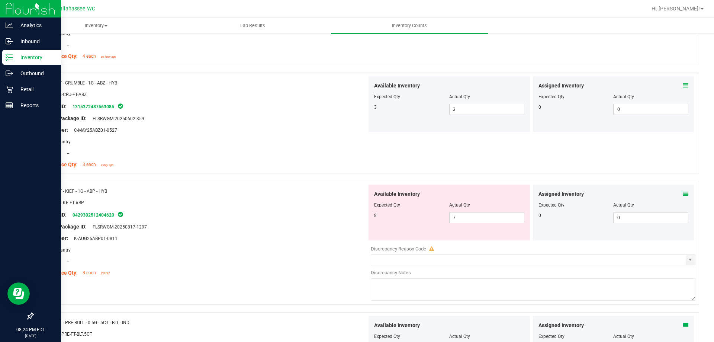
scroll to position [706, 0]
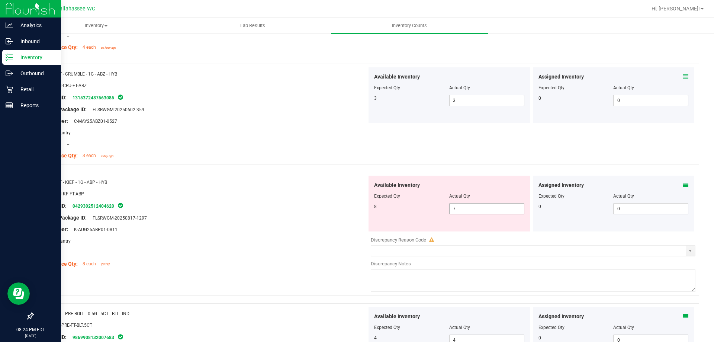
click at [465, 212] on span "7 7" at bounding box center [486, 208] width 75 height 11
click at [465, 212] on input "7" at bounding box center [486, 208] width 74 height 10
type input "8"
click at [248, 167] on div at bounding box center [366, 167] width 666 height 7
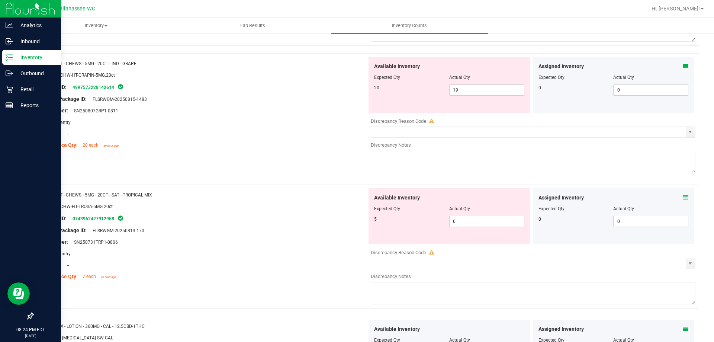
scroll to position [1970, 0]
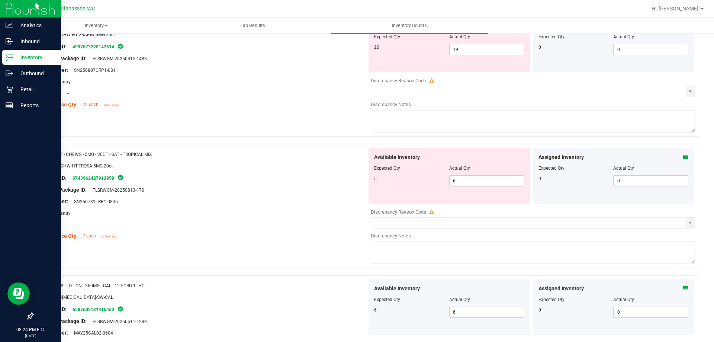
click at [683, 155] on icon at bounding box center [685, 156] width 5 height 5
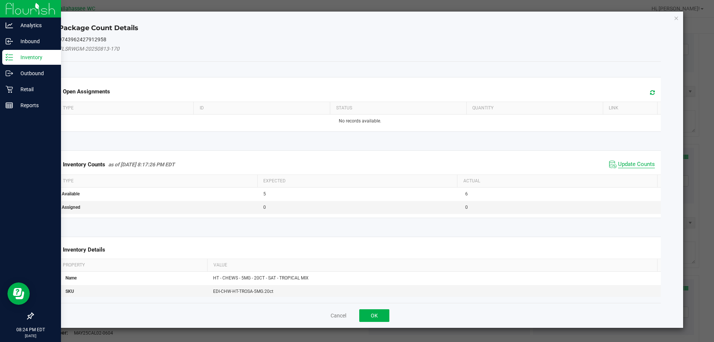
click at [630, 165] on span "Update Counts" at bounding box center [636, 164] width 37 height 7
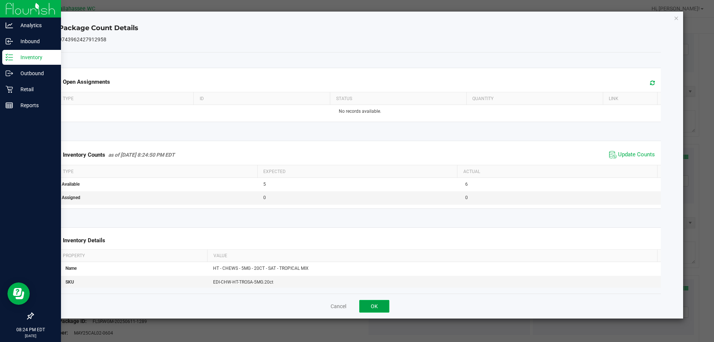
click at [378, 306] on button "OK" at bounding box center [374, 306] width 30 height 13
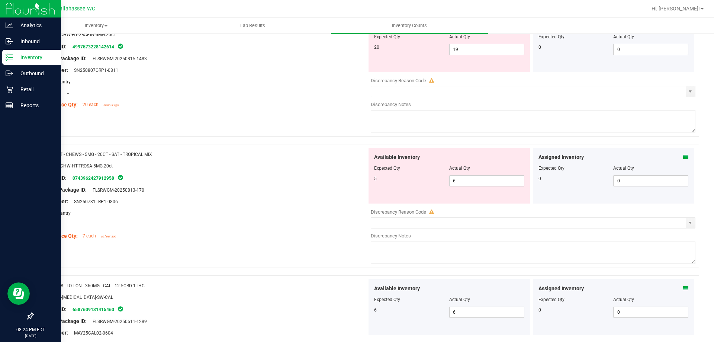
scroll to position [1821, 0]
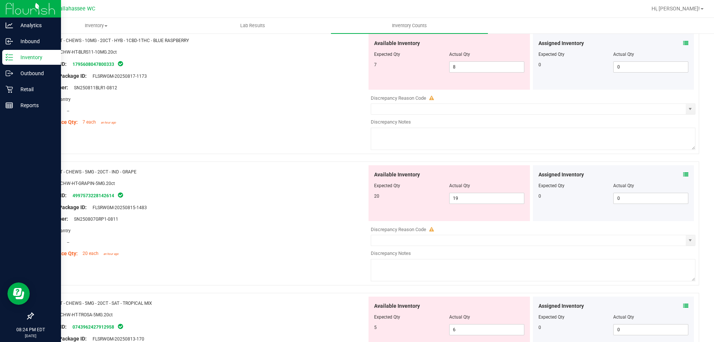
click at [683, 175] on icon at bounding box center [685, 174] width 5 height 5
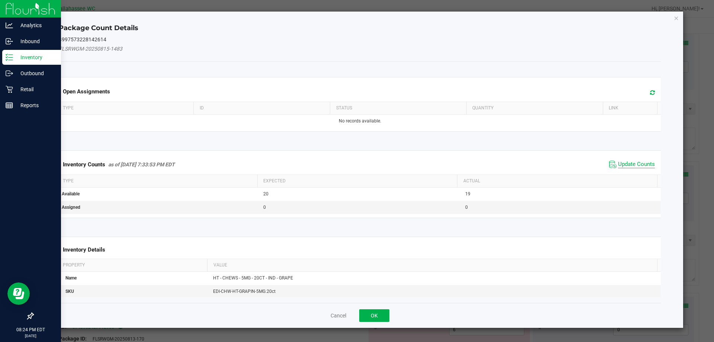
click at [627, 162] on span "Update Counts" at bounding box center [636, 164] width 37 height 7
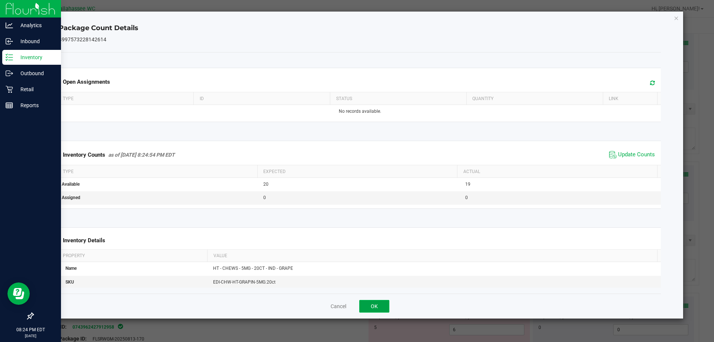
click at [377, 306] on button "OK" at bounding box center [374, 306] width 30 height 13
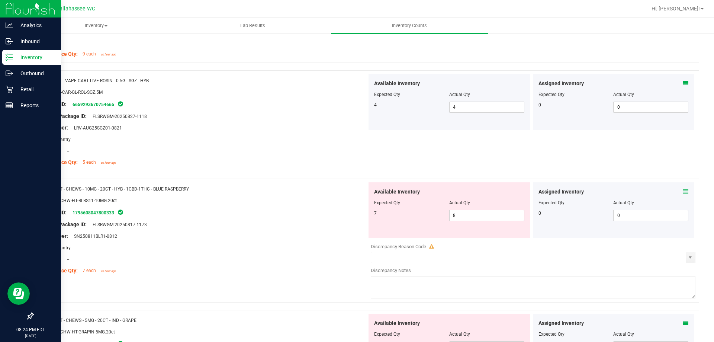
scroll to position [1673, 0]
click at [683, 193] on icon at bounding box center [685, 191] width 5 height 5
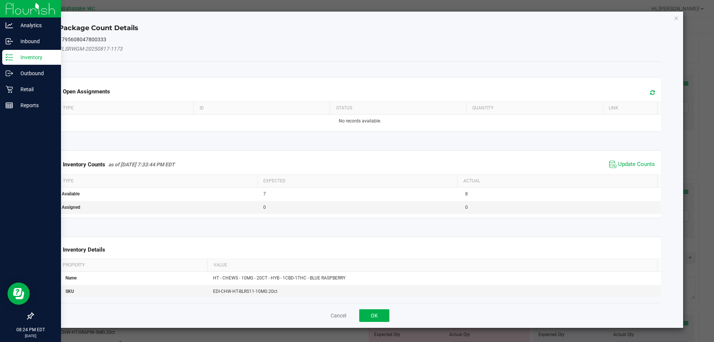
click at [633, 159] on span "Update Counts" at bounding box center [631, 164] width 49 height 11
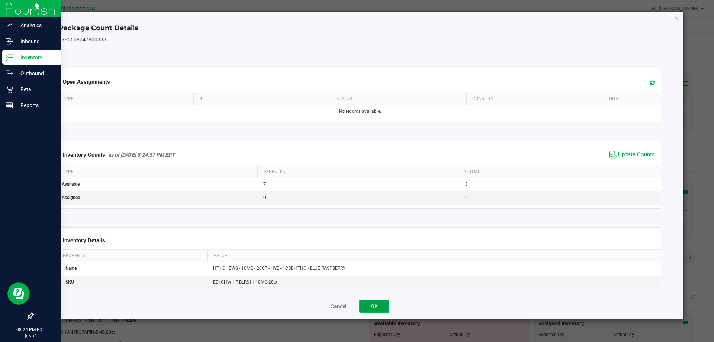
click at [377, 309] on button "OK" at bounding box center [374, 306] width 30 height 13
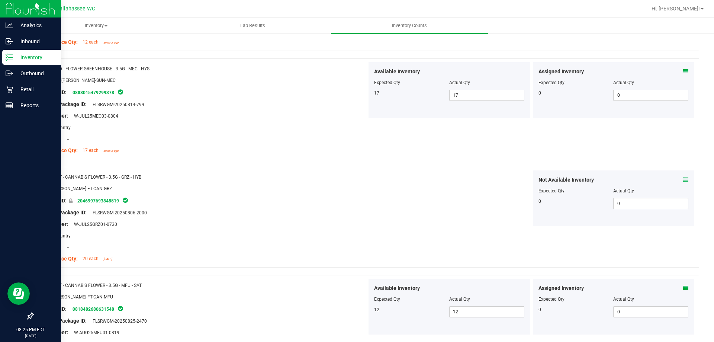
scroll to position [0, 0]
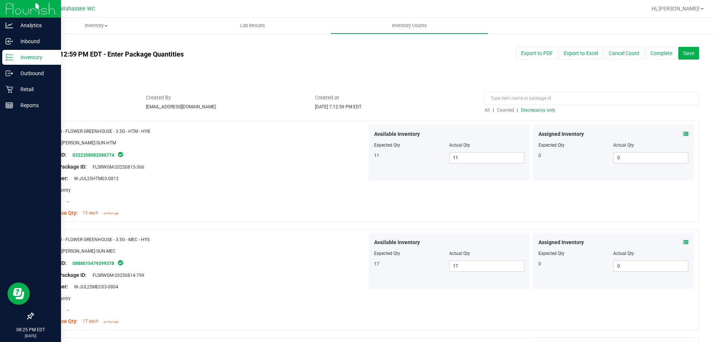
click at [543, 108] on span "Discrepancy only" at bounding box center [538, 109] width 34 height 5
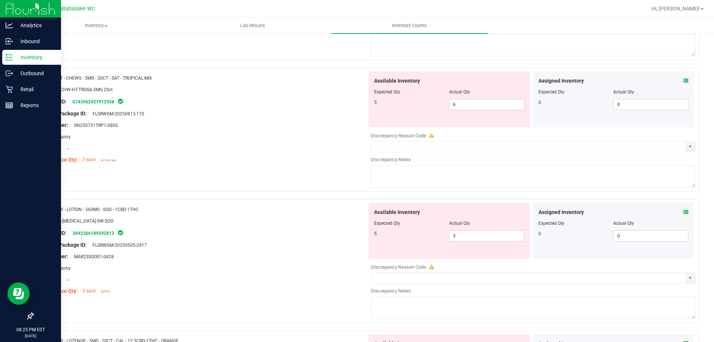
scroll to position [335, 0]
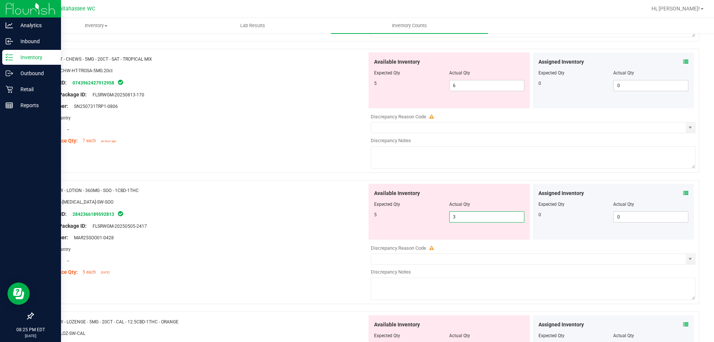
click at [488, 215] on span "3 3" at bounding box center [486, 216] width 75 height 11
click at [488, 215] on input "3" at bounding box center [486, 216] width 74 height 10
type input "5"
click at [214, 190] on div "Name: SW - LOTION - 360MG - SOO - 1CBD-1THC" at bounding box center [203, 190] width 328 height 8
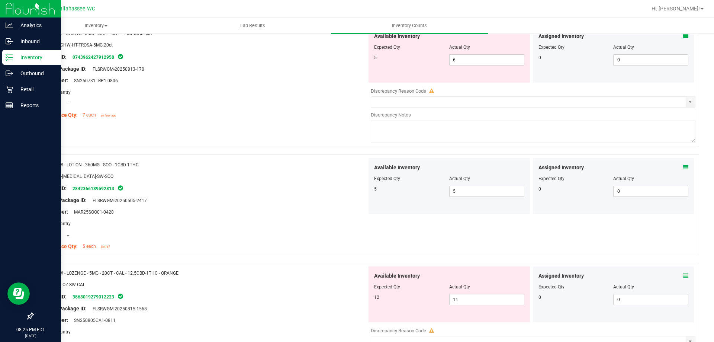
scroll to position [446, 0]
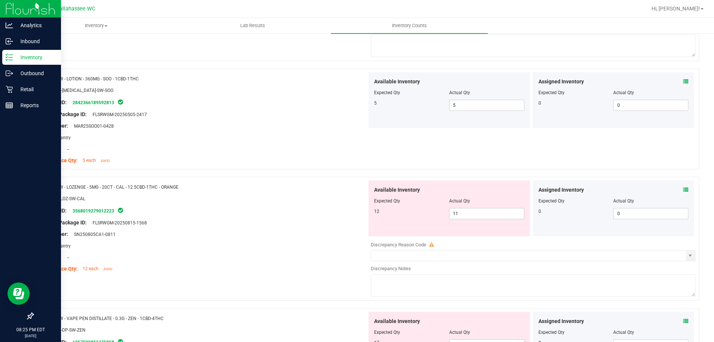
click at [683, 191] on icon at bounding box center [685, 189] width 5 height 5
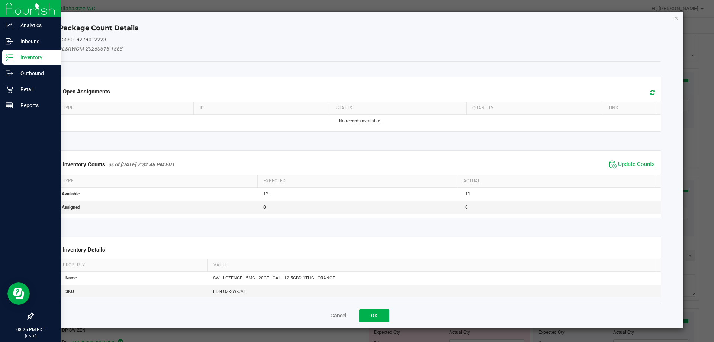
click at [637, 164] on span "Update Counts" at bounding box center [636, 164] width 37 height 7
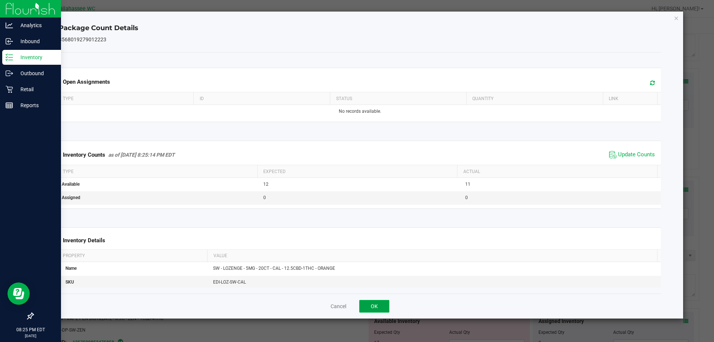
click at [380, 304] on button "OK" at bounding box center [374, 306] width 30 height 13
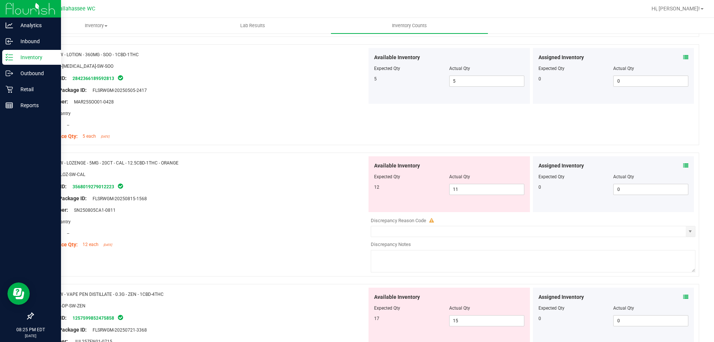
scroll to position [569, 0]
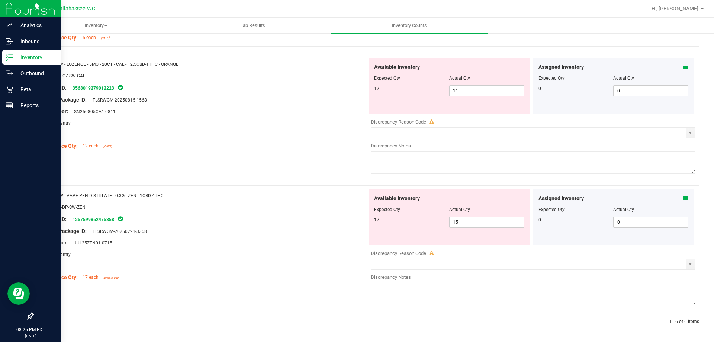
click at [683, 198] on icon at bounding box center [685, 198] width 5 height 5
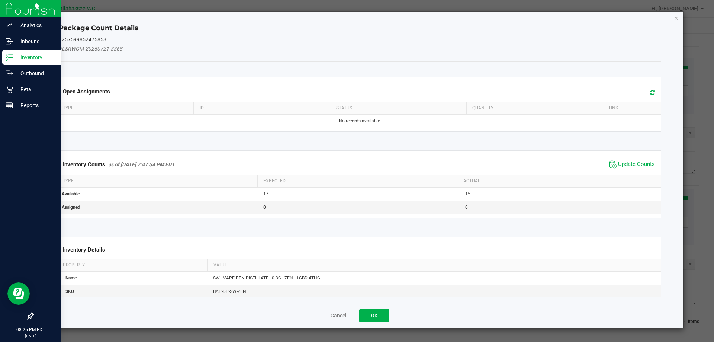
click at [641, 167] on span "Update Counts" at bounding box center [636, 164] width 37 height 7
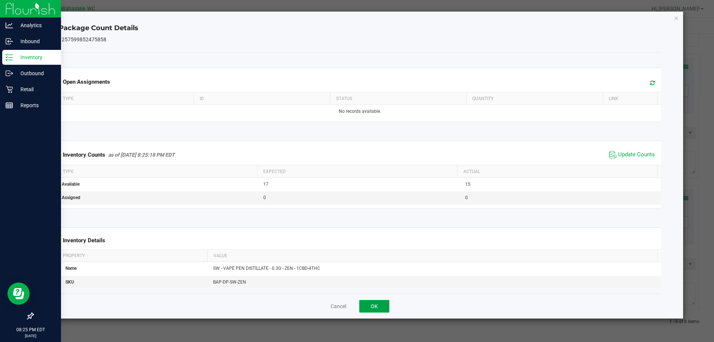
click at [385, 307] on button "OK" at bounding box center [374, 306] width 30 height 13
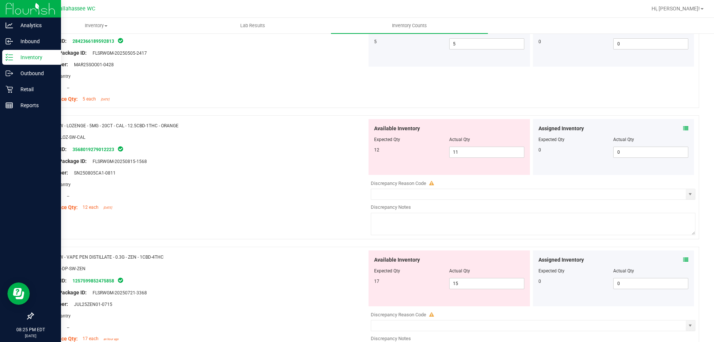
scroll to position [494, 0]
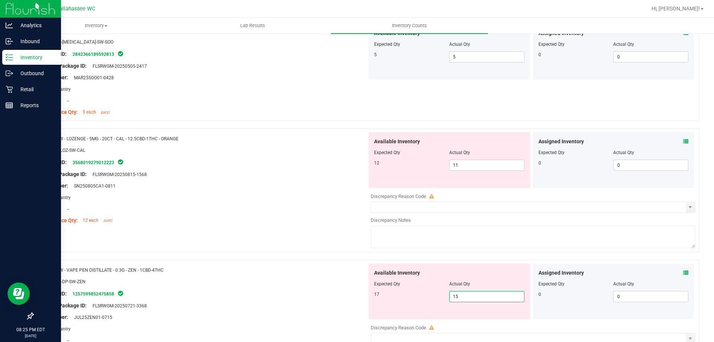
click at [484, 294] on span "15 15" at bounding box center [486, 296] width 75 height 11
click at [484, 294] on input "15" at bounding box center [486, 296] width 74 height 10
type input "17"
click at [288, 216] on div at bounding box center [203, 215] width 328 height 4
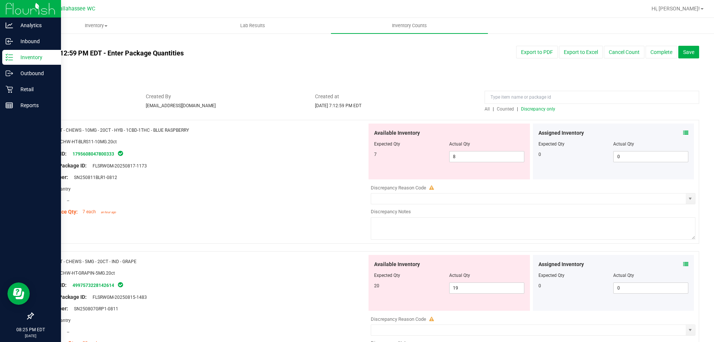
scroll to position [0, 0]
click at [687, 199] on span "select" at bounding box center [690, 200] width 6 height 6
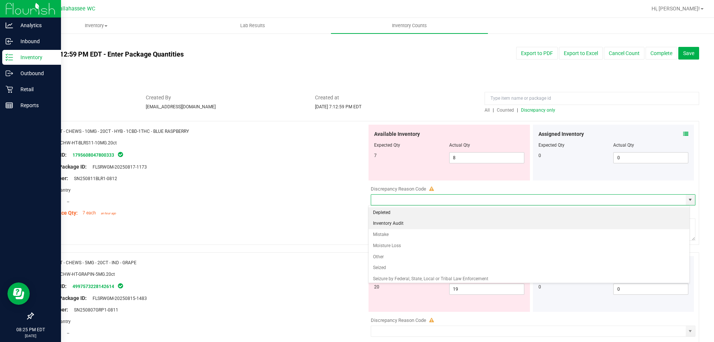
click at [425, 224] on li "Inventory Audit" at bounding box center [528, 223] width 321 height 11
type input "Inventory Audit"
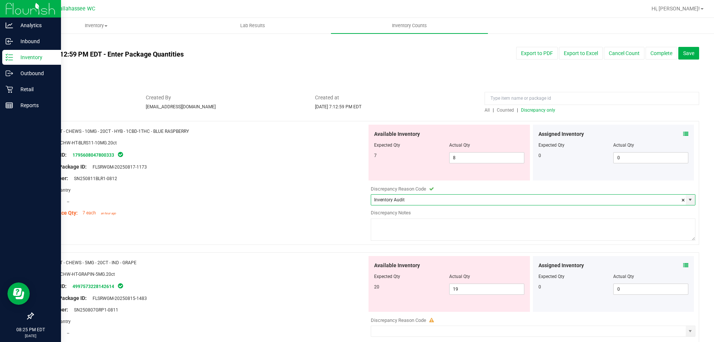
click at [403, 228] on textarea at bounding box center [533, 229] width 324 height 22
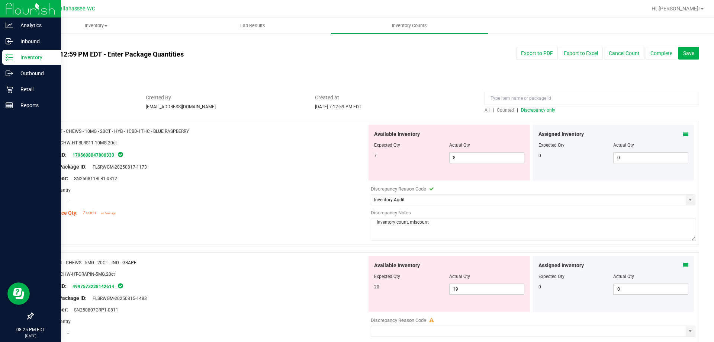
type textarea "Inventory count, miscount"
click at [287, 173] on div at bounding box center [203, 173] width 328 height 4
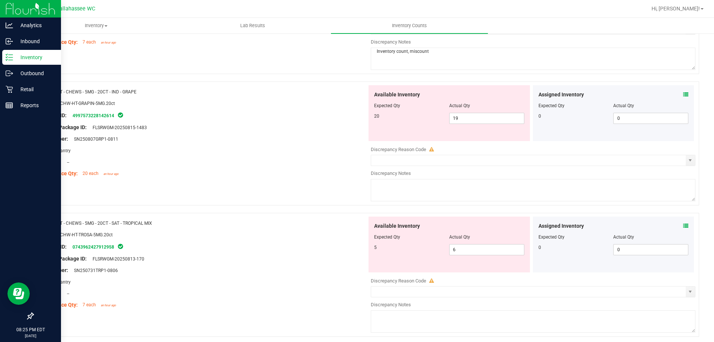
scroll to position [223, 0]
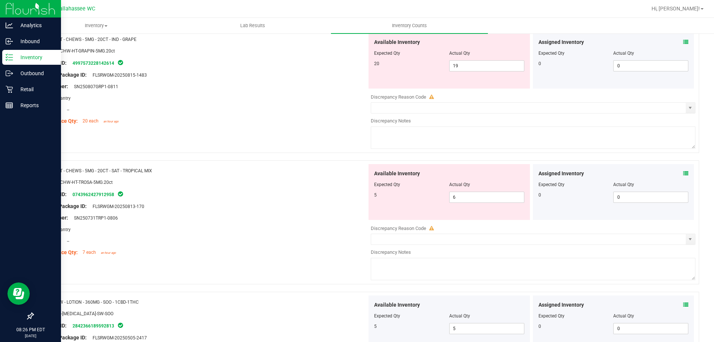
click at [683, 174] on icon at bounding box center [685, 173] width 5 height 5
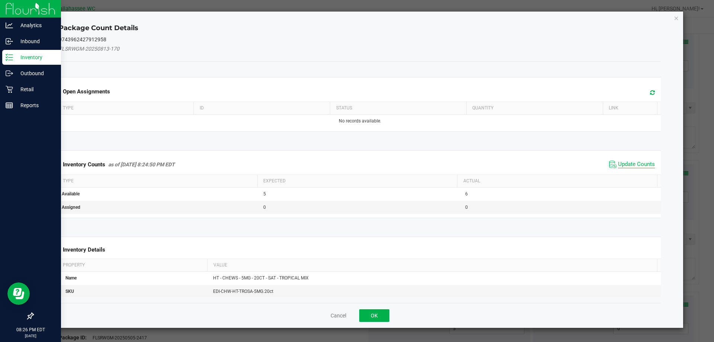
click at [634, 164] on span "Update Counts" at bounding box center [636, 164] width 37 height 7
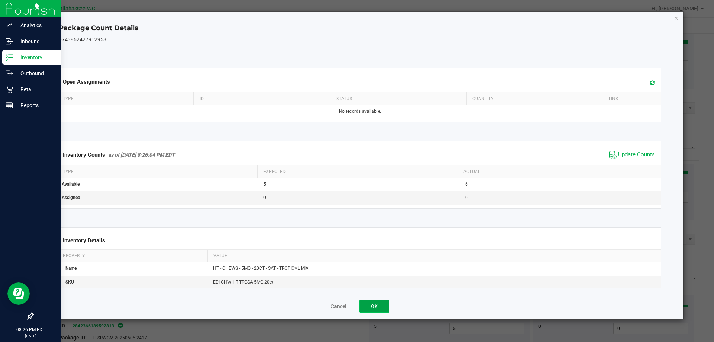
click at [382, 301] on button "OK" at bounding box center [374, 306] width 30 height 13
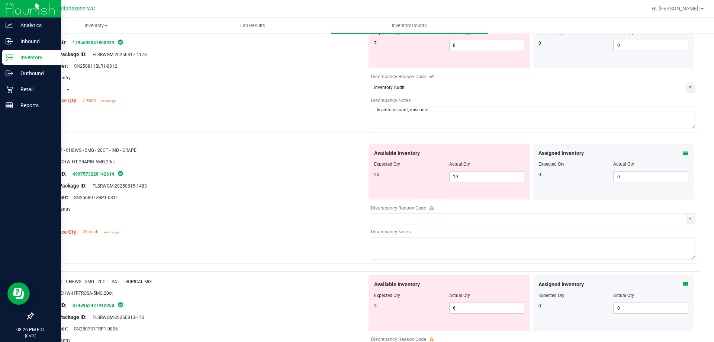
scroll to position [112, 0]
click at [506, 179] on span "19 19" at bounding box center [486, 177] width 75 height 11
click at [506, 179] on input "19" at bounding box center [486, 177] width 74 height 10
type input "20"
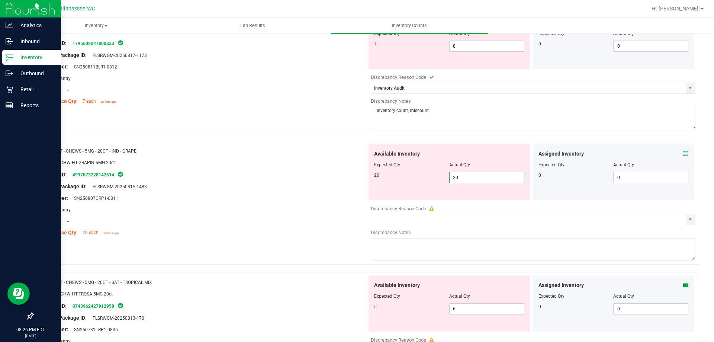
click at [271, 170] on div "Package ID: 4997573228142614" at bounding box center [203, 174] width 328 height 9
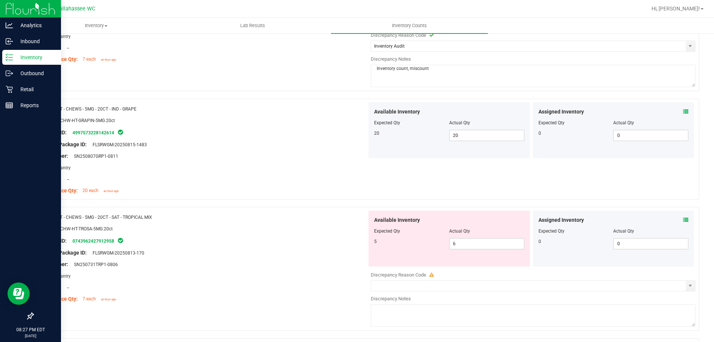
scroll to position [37, 0]
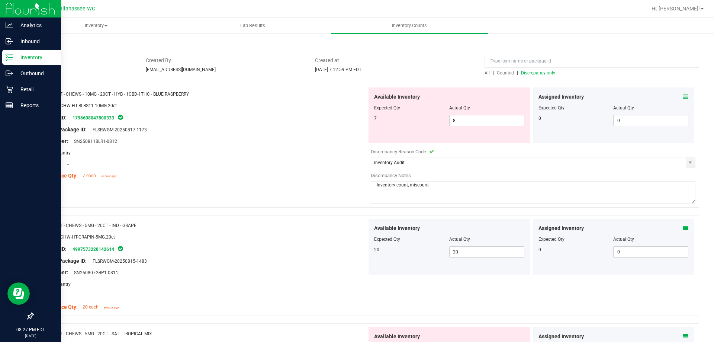
drag, startPoint x: 60, startPoint y: 92, endPoint x: 195, endPoint y: 85, distance: 135.1
click at [195, 85] on div "Name: HT - CHEWS - 10MG - 20CT - HYB - 1CBD-1THC - BLUE RASPBERRY SKU: EDI-CHW-…" at bounding box center [366, 146] width 666 height 124
copy span "T - CHEWS - 10MG - 20CT - HYB - 1CBD-1THC - BLUE RASPBERRY"
click at [499, 157] on input "Inventory Audit" at bounding box center [528, 162] width 314 height 10
click at [687, 159] on span "select" at bounding box center [690, 162] width 6 height 6
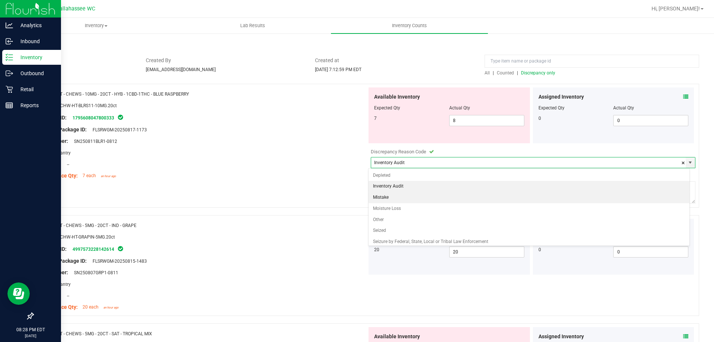
click at [429, 201] on li "Mistake" at bounding box center [528, 197] width 321 height 11
type input "Mistake"
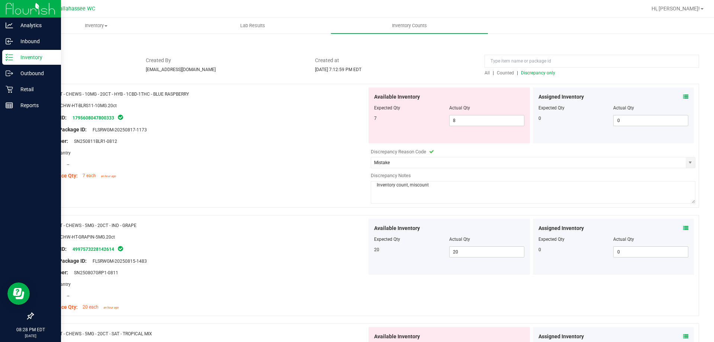
click at [432, 188] on textarea "Inventory count, miscount" at bounding box center [533, 192] width 324 height 22
click at [433, 187] on textarea "Allocation Error, Transacted inaccurate product" at bounding box center [533, 192] width 324 height 22
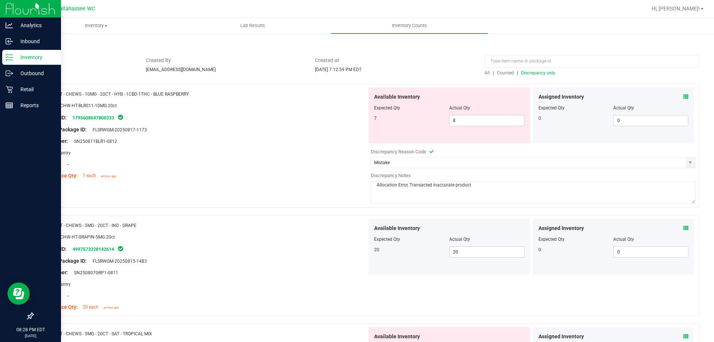
click at [433, 187] on textarea "Allocation Error, Transacted inaccurate product" at bounding box center [533, 192] width 324 height 22
type textarea "Allocation Error, Transacted inaccurate product"
click at [317, 174] on div "Compliance Qty: 7 each an hour ago" at bounding box center [203, 176] width 328 height 8
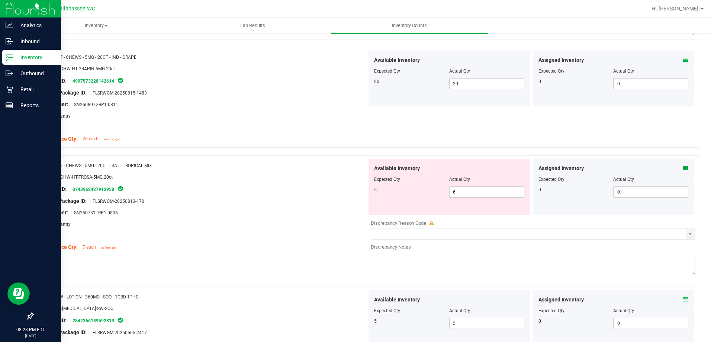
scroll to position [223, 0]
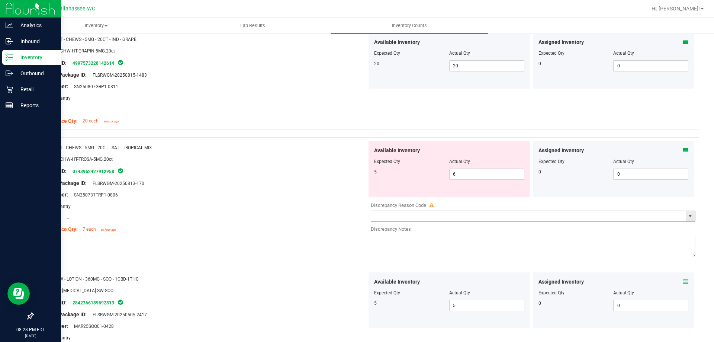
click at [687, 213] on span "select" at bounding box center [690, 216] width 6 height 6
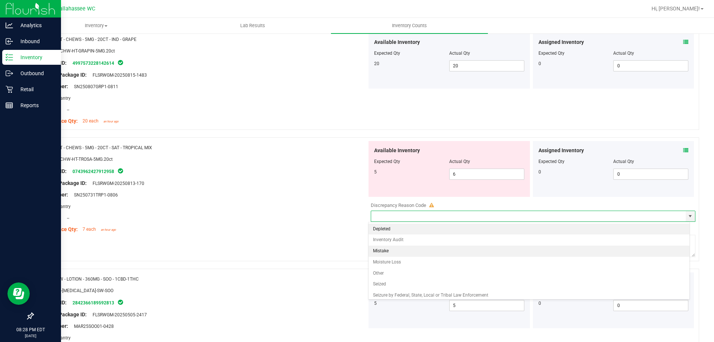
click at [460, 253] on li "Mistake" at bounding box center [528, 250] width 321 height 11
type input "Mistake"
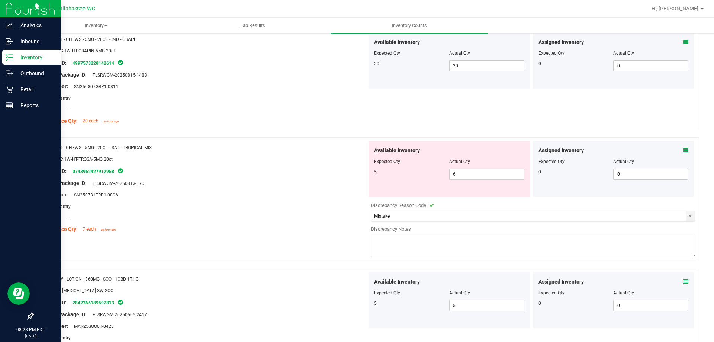
click at [449, 255] on textarea at bounding box center [533, 246] width 324 height 22
paste textarea "Allocation Error, Transacted inaccurate product"
type textarea "Allocation Error, Transacted inaccurate product"
click at [303, 179] on div "Original Package ID: FLSRWGM-20250813-170" at bounding box center [203, 183] width 328 height 8
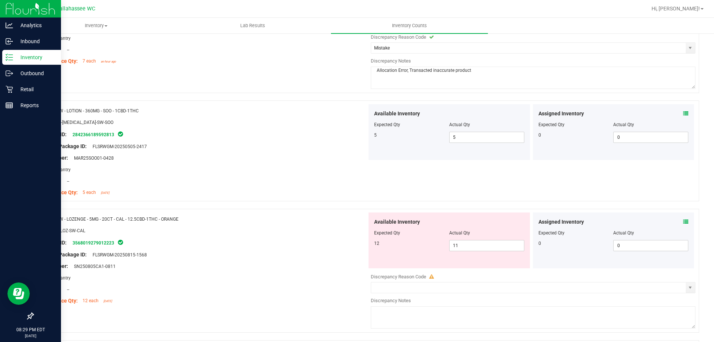
scroll to position [520, 0]
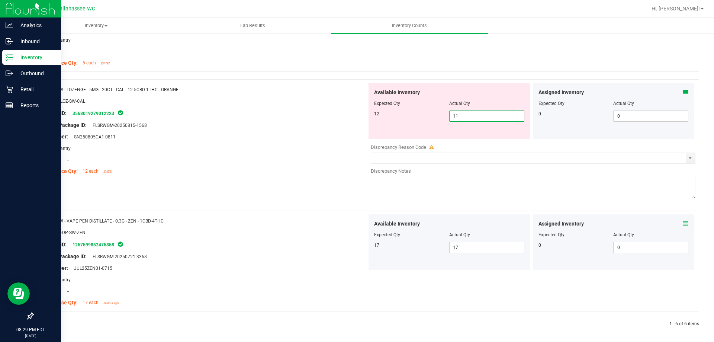
click at [481, 120] on span "11 11" at bounding box center [486, 115] width 75 height 11
click at [481, 120] on input "11" at bounding box center [486, 116] width 74 height 10
type input "12"
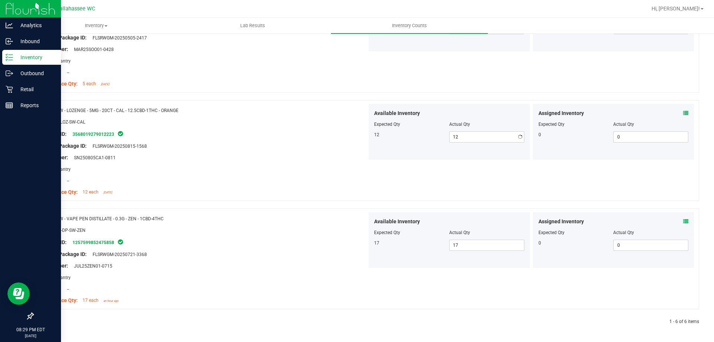
click at [322, 119] on div "Name: SW - LOZENGE - 5MG - 20CT - CAL - 12.5CBD-1THC - ORANGE SKU: EDI-LOZ-SW-C…" at bounding box center [203, 151] width 328 height 95
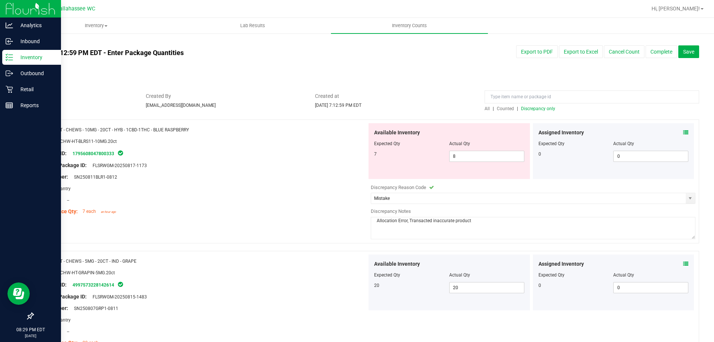
scroll to position [0, 0]
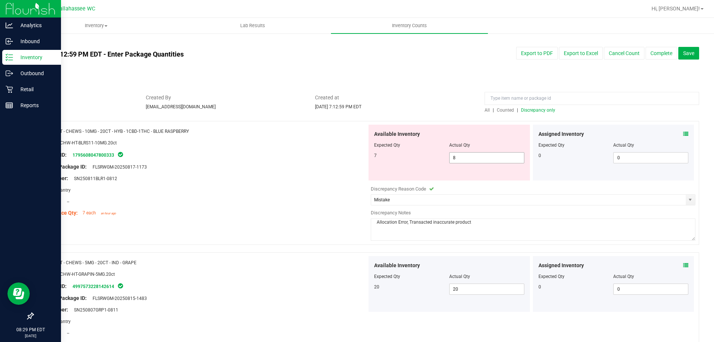
click at [492, 158] on span "8 8" at bounding box center [486, 157] width 75 height 11
click at [492, 158] on input "8" at bounding box center [486, 157] width 74 height 10
click at [278, 183] on div at bounding box center [203, 184] width 328 height 4
click at [687, 199] on span "select" at bounding box center [690, 200] width 6 height 6
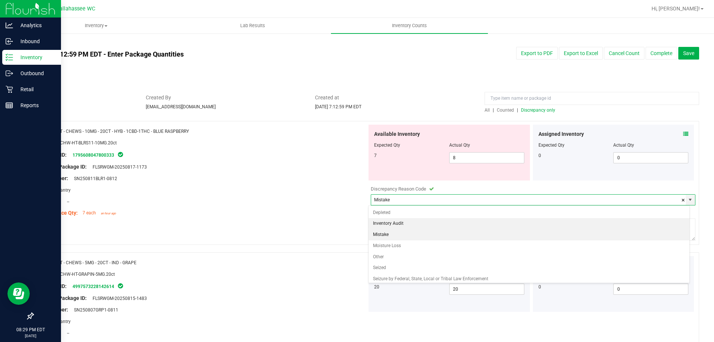
click at [401, 222] on li "Inventory Audit" at bounding box center [528, 223] width 321 height 11
type input "Inventory Audit"
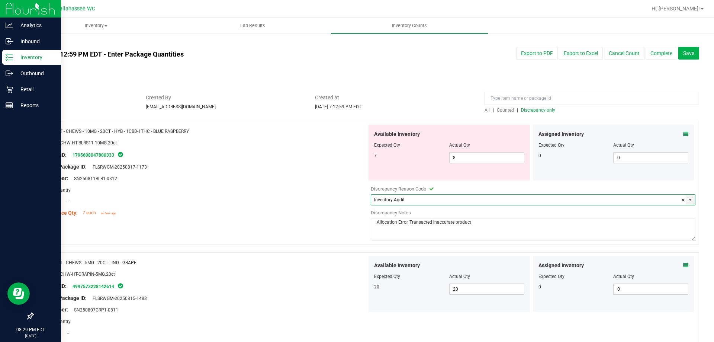
click at [476, 224] on textarea "Allocation Error, Transacted inaccurate product" at bounding box center [533, 229] width 324 height 22
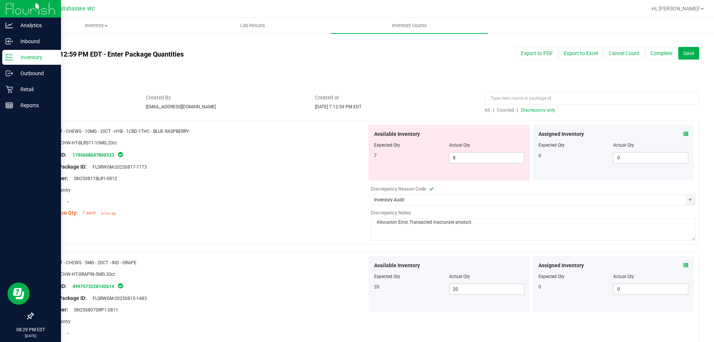
click at [476, 224] on textarea "Allocation Error, Transacted inaccurate product" at bounding box center [533, 229] width 324 height 22
type textarea "Inventory count, miscount"
click at [331, 177] on div "Lot Number: SN250811BLR1-0812" at bounding box center [203, 178] width 328 height 8
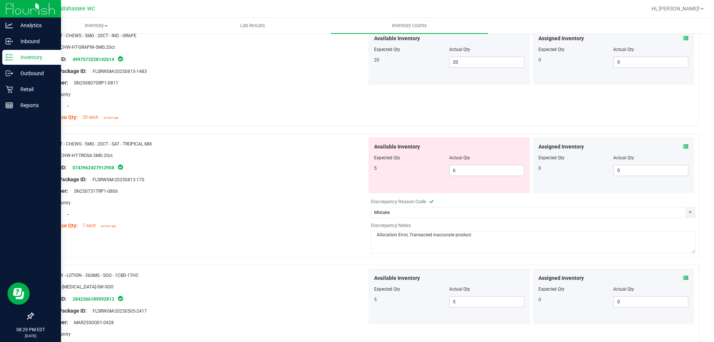
scroll to position [260, 0]
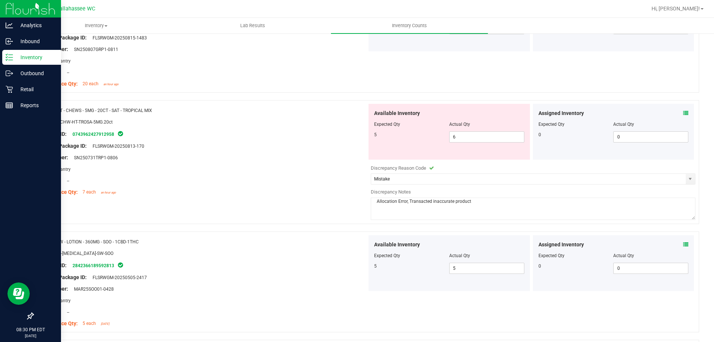
click at [339, 174] on div at bounding box center [203, 175] width 328 height 4
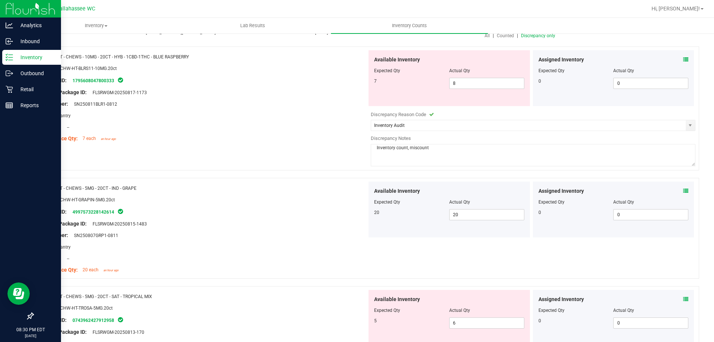
scroll to position [0, 0]
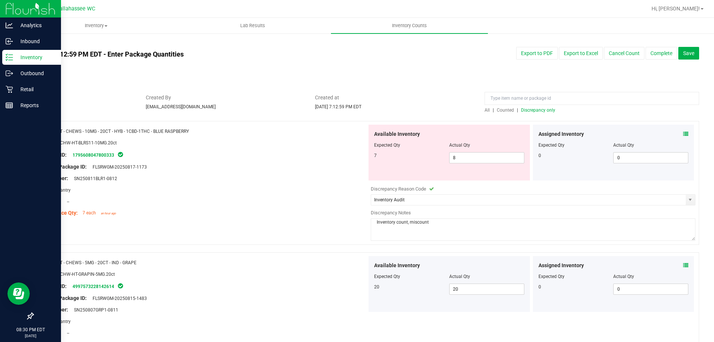
click at [529, 112] on span "Discrepancy only" at bounding box center [538, 109] width 34 height 5
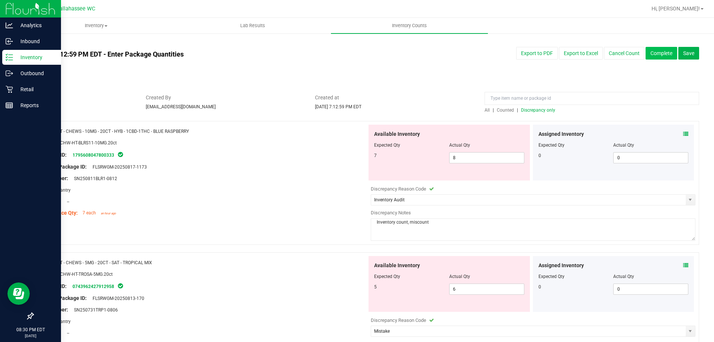
click at [660, 57] on button "Complete" at bounding box center [661, 53] width 32 height 13
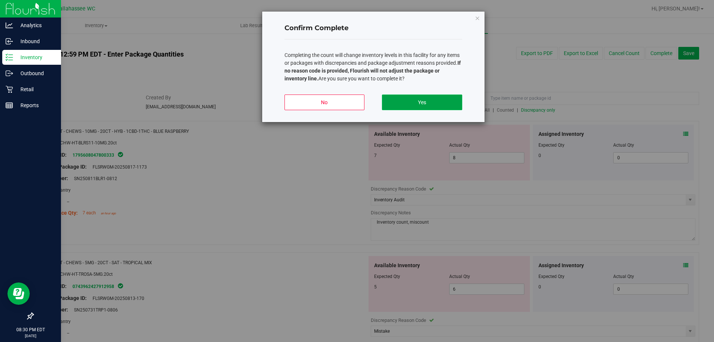
click at [446, 98] on button "Yes" at bounding box center [422, 102] width 80 height 16
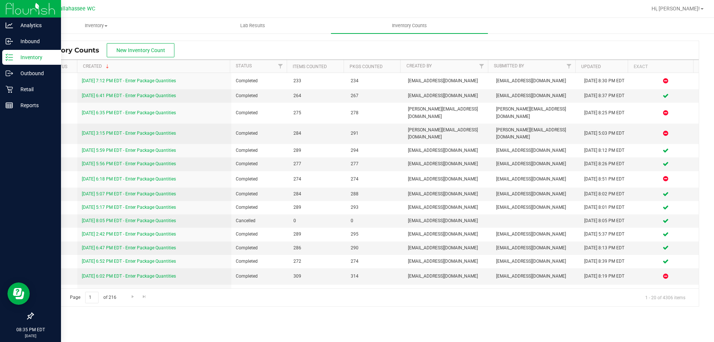
click at [524, 22] on ul "Inventory All packages All inventory Waste log Create inventory Lab Results Inv…" at bounding box center [375, 26] width 714 height 16
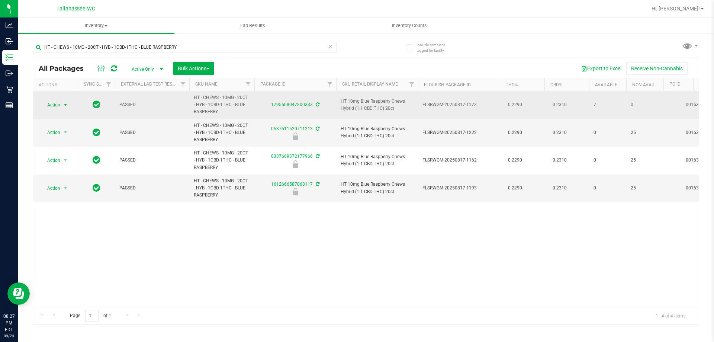
type input "HT - CHEWS - 10MG - 20CT - HYB - 1CBD-1THC - BLUE RASPBERRY"
click at [56, 106] on span "Action" at bounding box center [51, 105] width 20 height 10
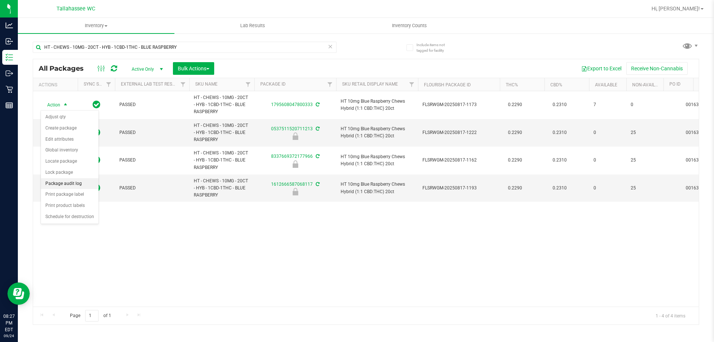
click at [83, 182] on li "Package audit log" at bounding box center [70, 183] width 58 height 11
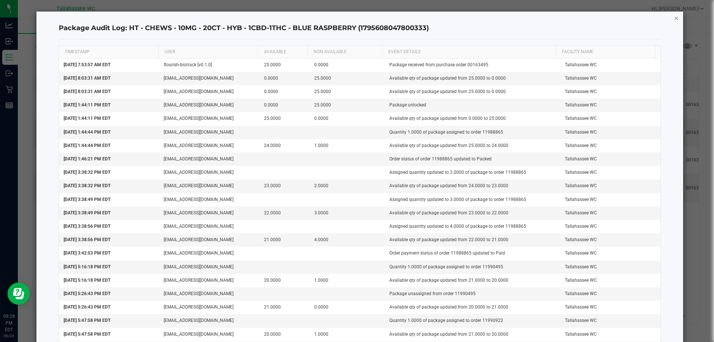
click at [674, 18] on icon "button" at bounding box center [676, 17] width 5 height 9
